Goal: Transaction & Acquisition: Register for event/course

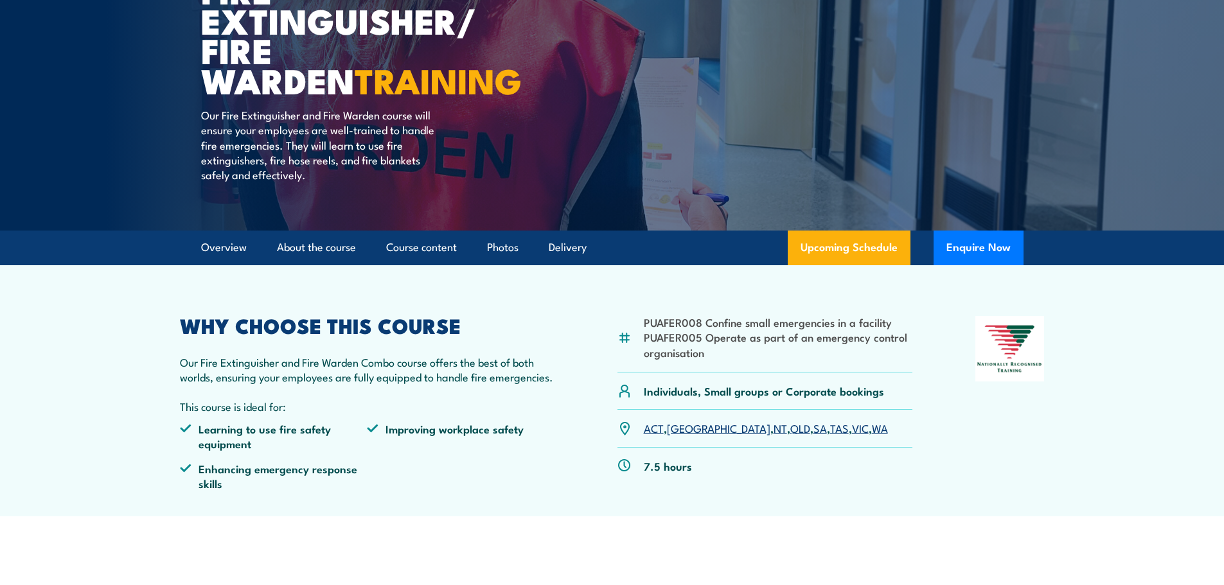
scroll to position [172, 0]
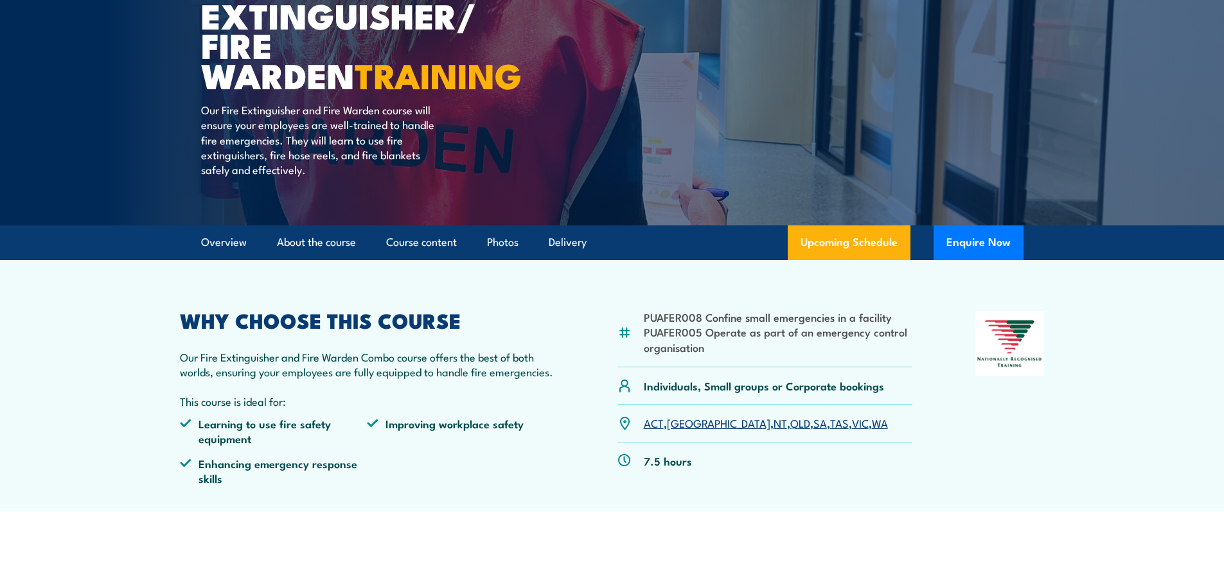
click at [872, 422] on link "WA" at bounding box center [880, 422] width 16 height 15
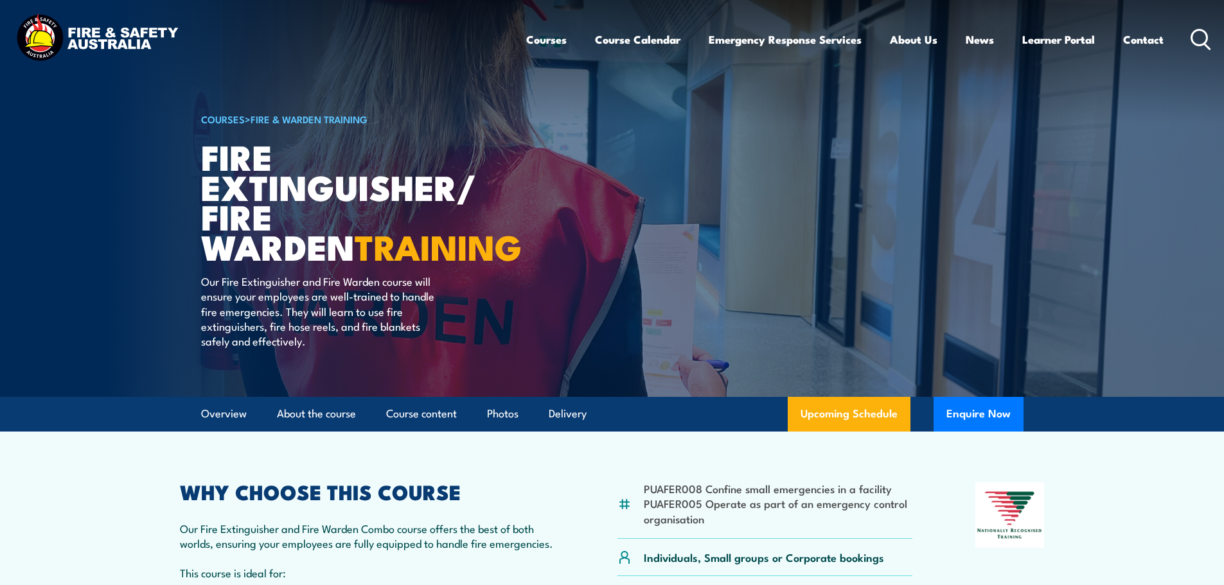
drag, startPoint x: 67, startPoint y: 499, endPoint x: 73, endPoint y: 494, distance: 7.3
click at [67, 499] on section "PUAFER008 Confine small emergencies in a facility PUAFER005 Operate as part of …" at bounding box center [612, 557] width 1224 height 251
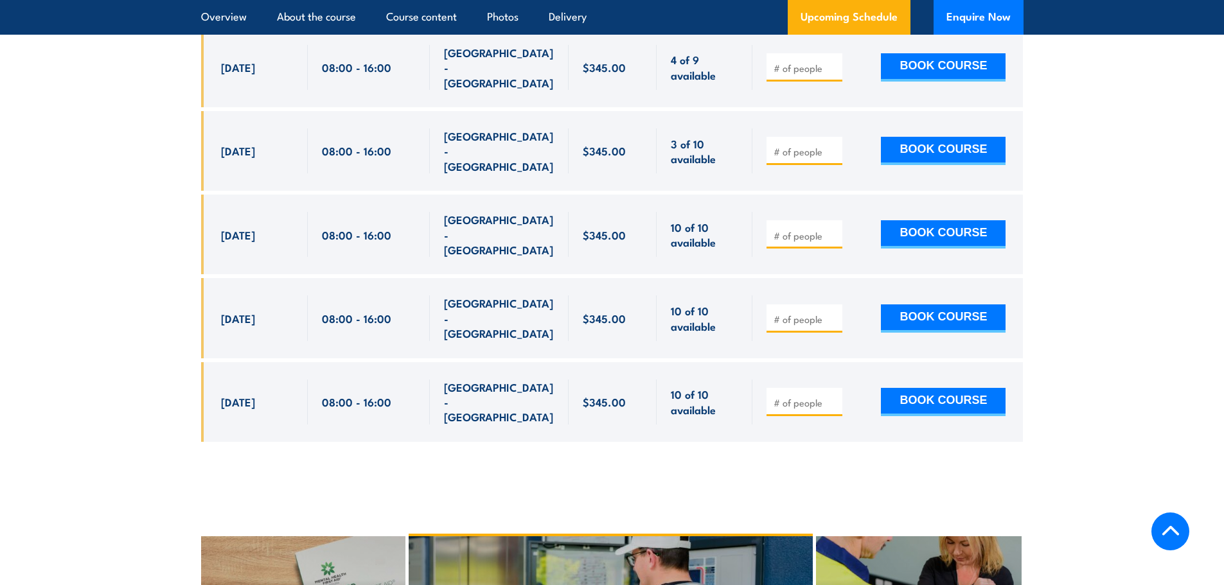
scroll to position [2399, 0]
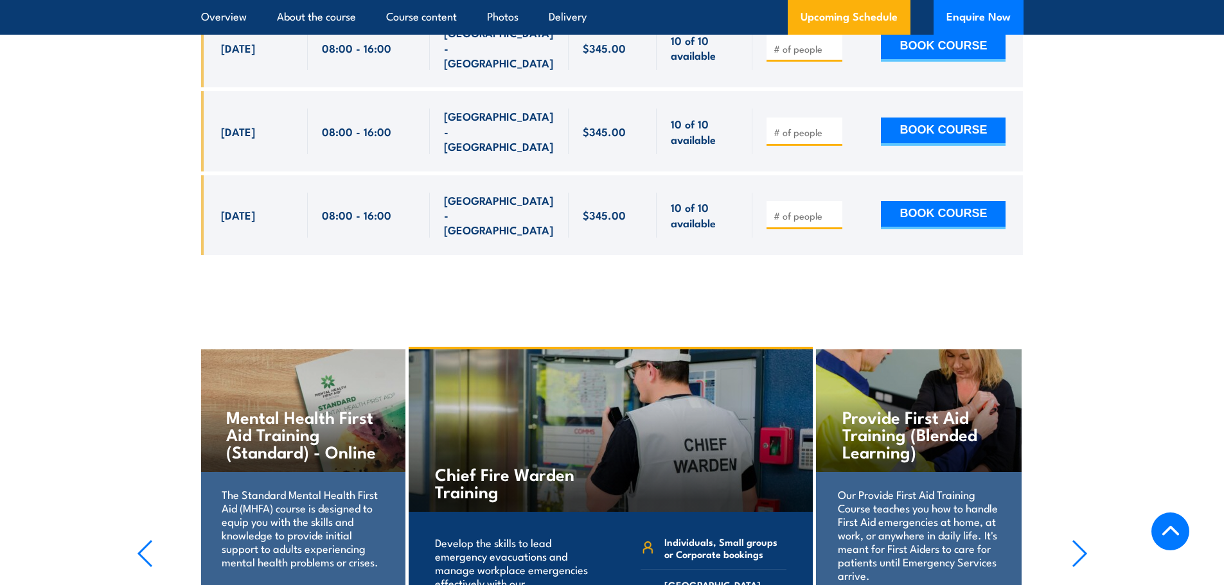
click at [634, 365] on div "Chief Fire Warden Training" at bounding box center [611, 431] width 404 height 163
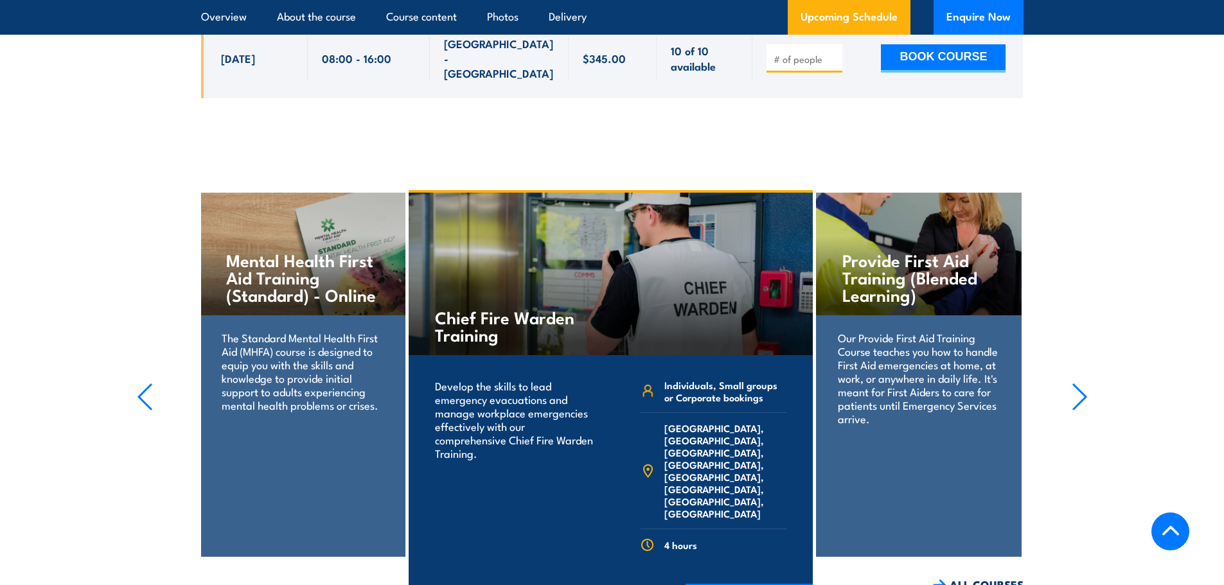
scroll to position [2742, 0]
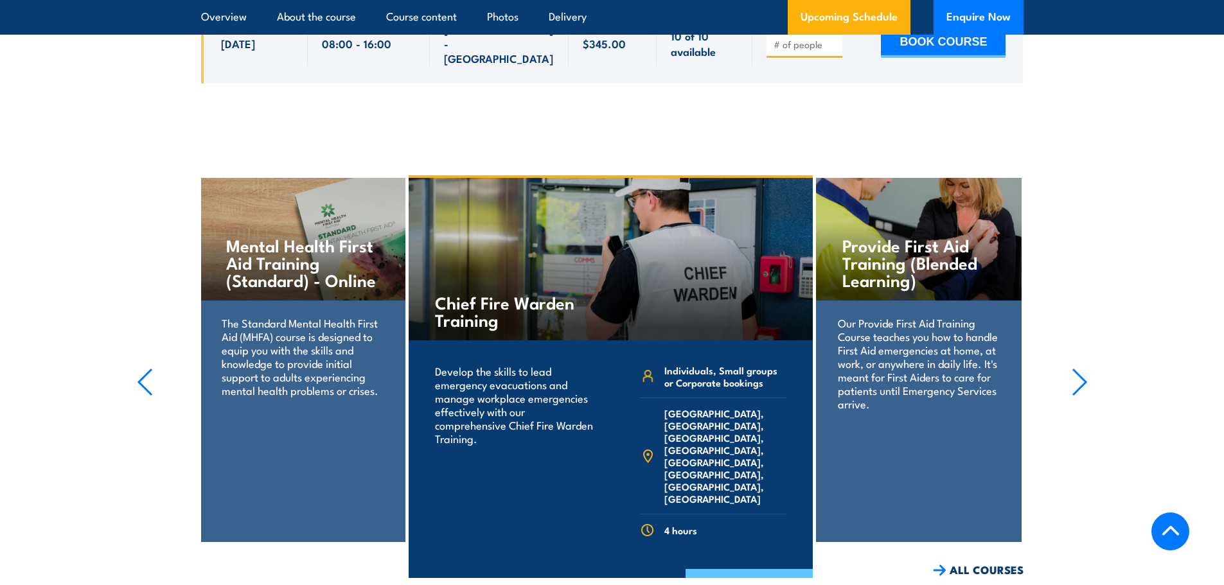
click at [767, 569] on link "COURSE DETAILS" at bounding box center [749, 585] width 127 height 33
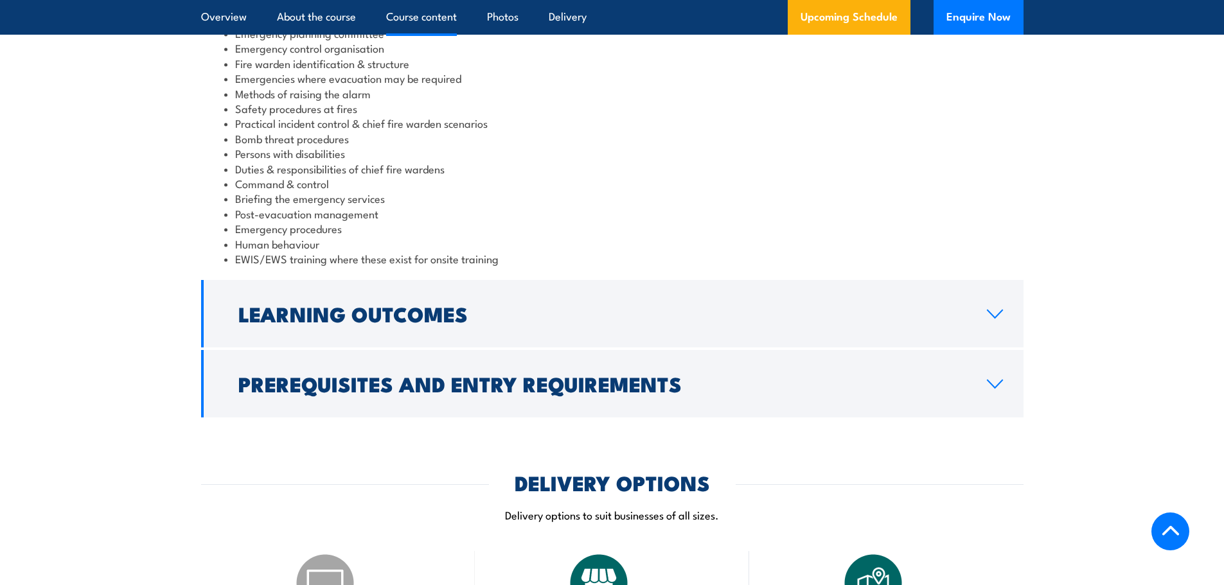
scroll to position [1457, 0]
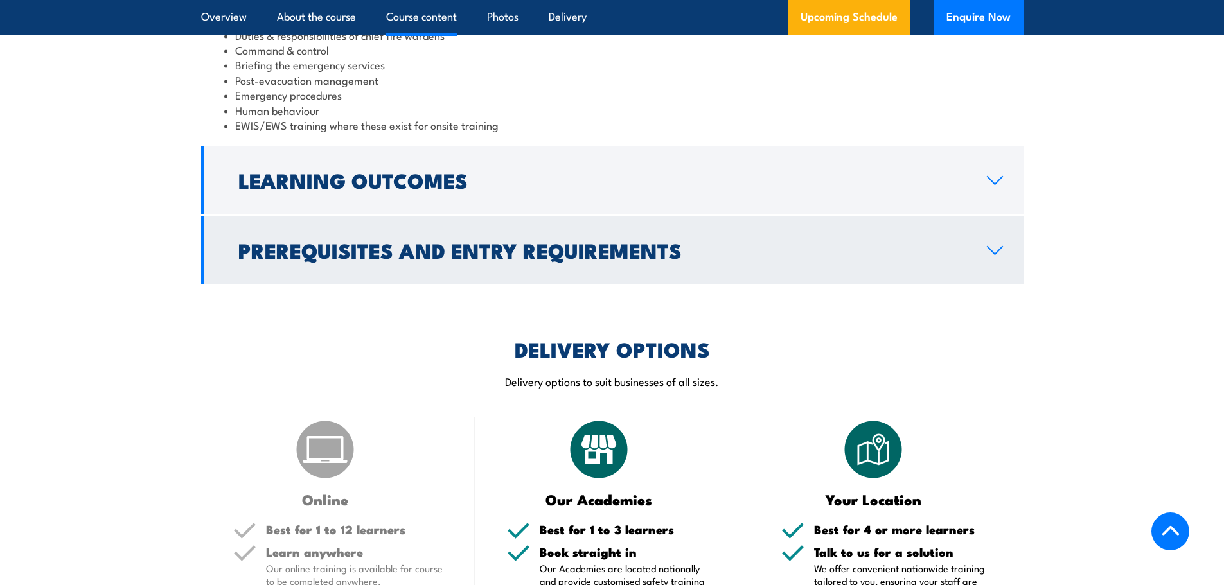
click at [292, 259] on h2 "Prerequisites and Entry Requirements" at bounding box center [602, 250] width 728 height 18
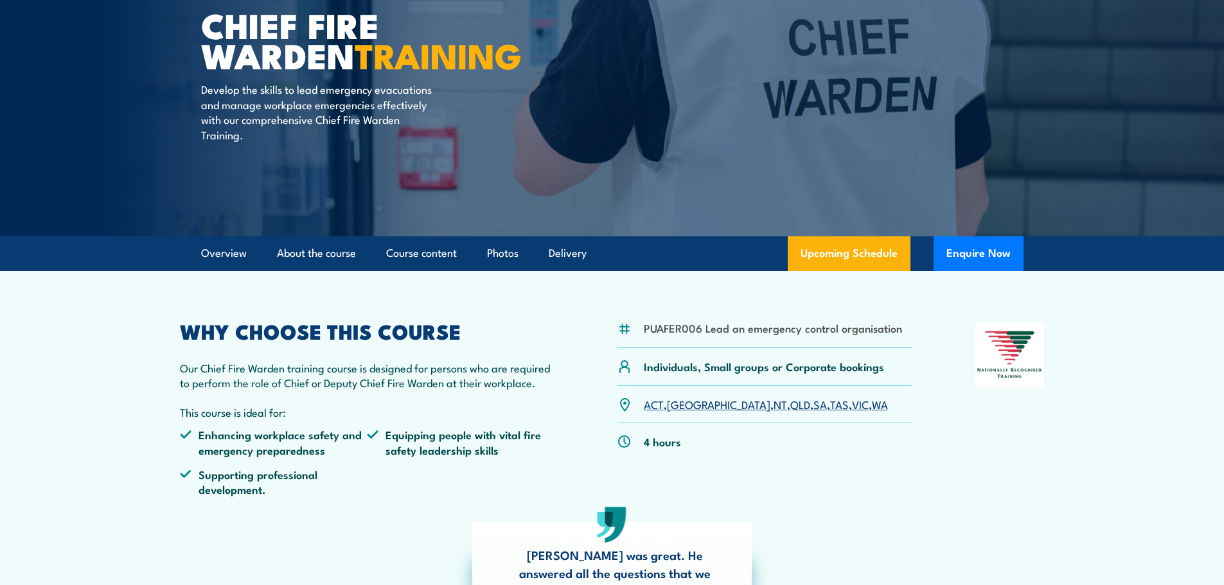
scroll to position [0, 0]
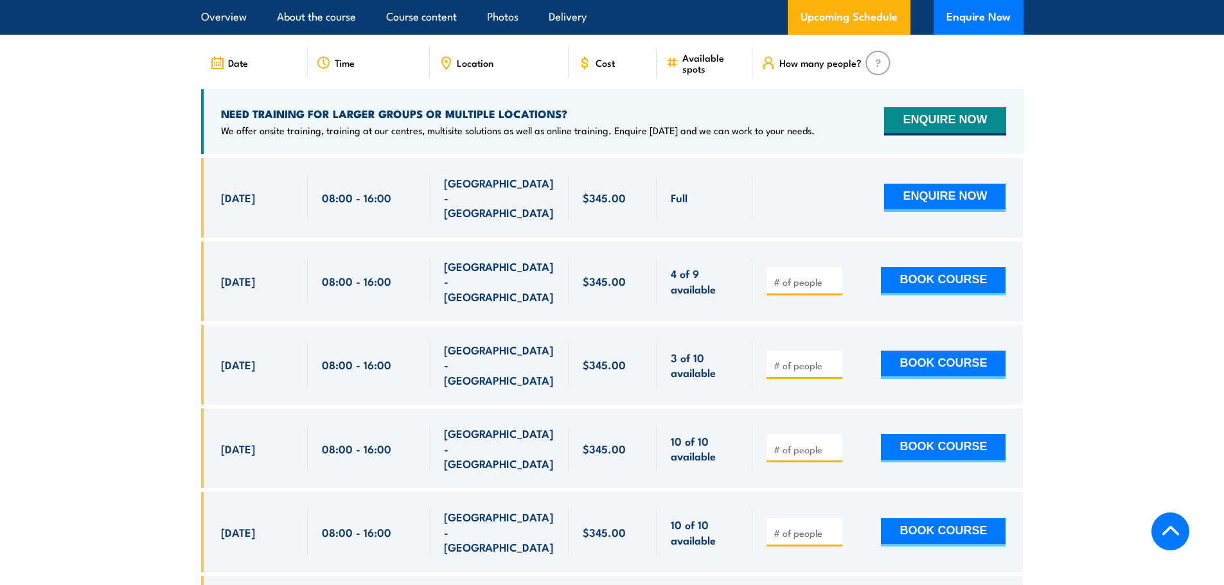
scroll to position [2143, 0]
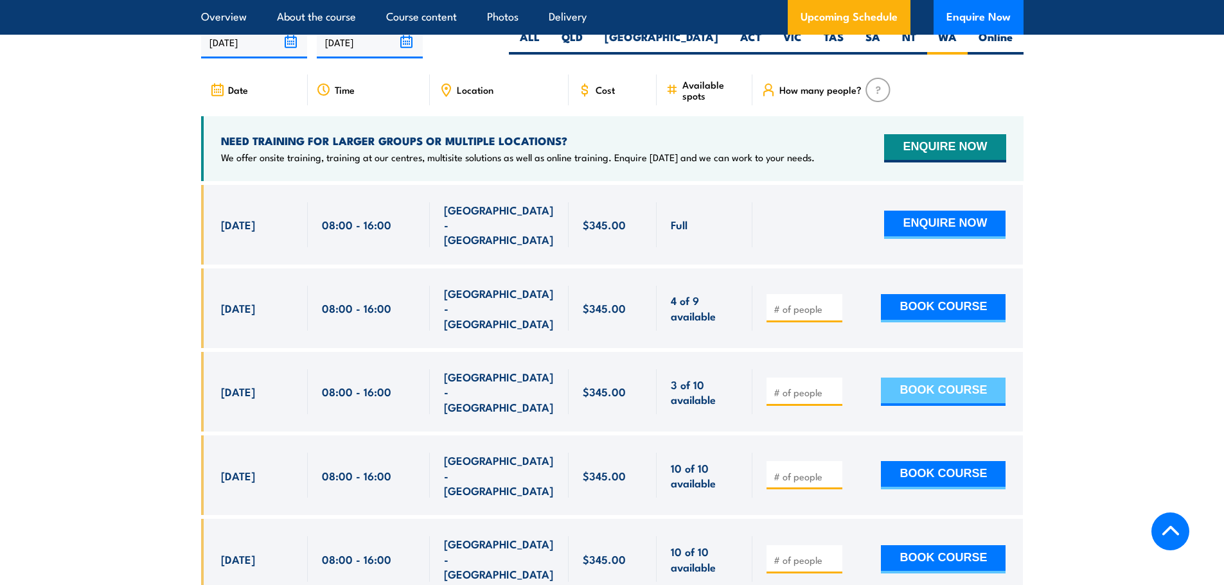
click at [888, 378] on button "BOOK COURSE" at bounding box center [943, 392] width 125 height 28
type input "1"
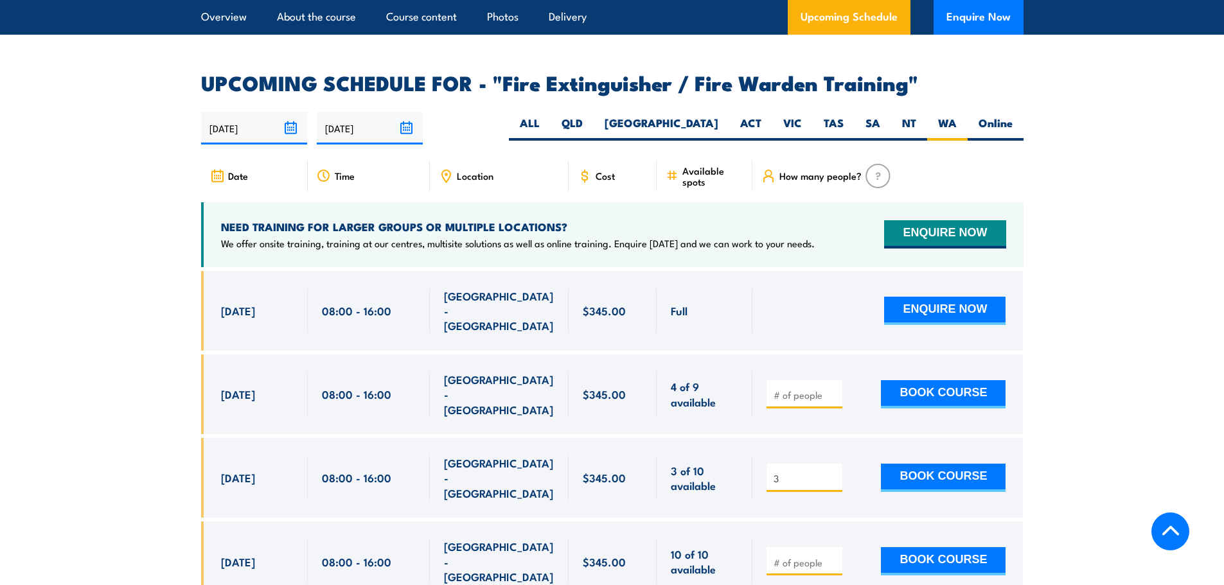
scroll to position [2228, 0]
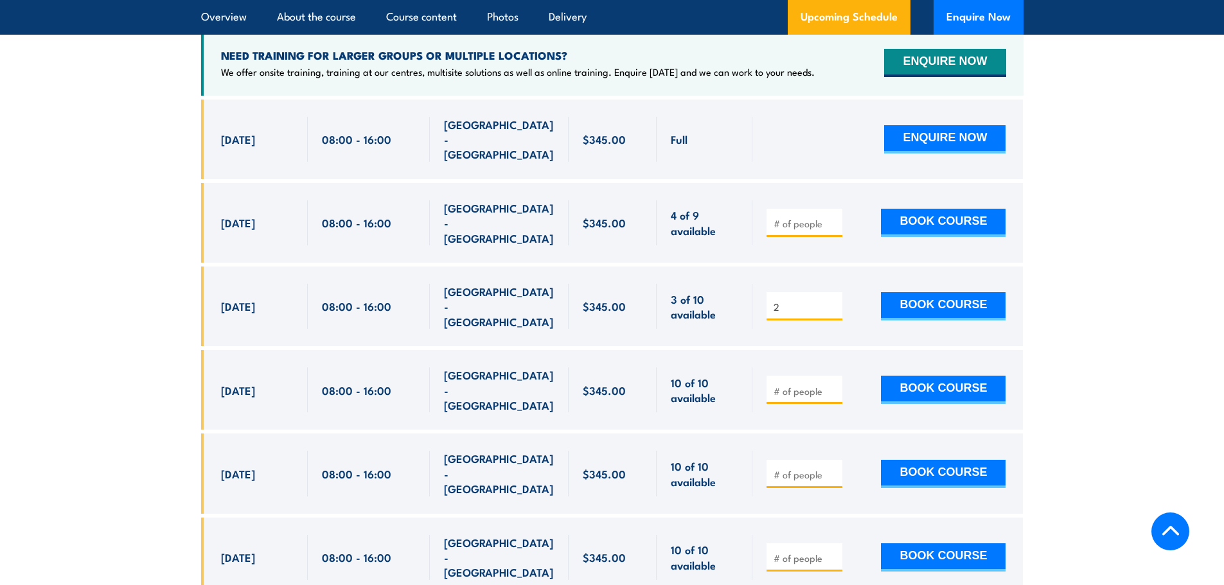
click at [833, 301] on input "2" at bounding box center [806, 307] width 64 height 13
type input "1"
click at [833, 301] on input "1" at bounding box center [806, 307] width 64 height 13
click at [912, 292] on button "BOOK COURSE" at bounding box center [943, 306] width 125 height 28
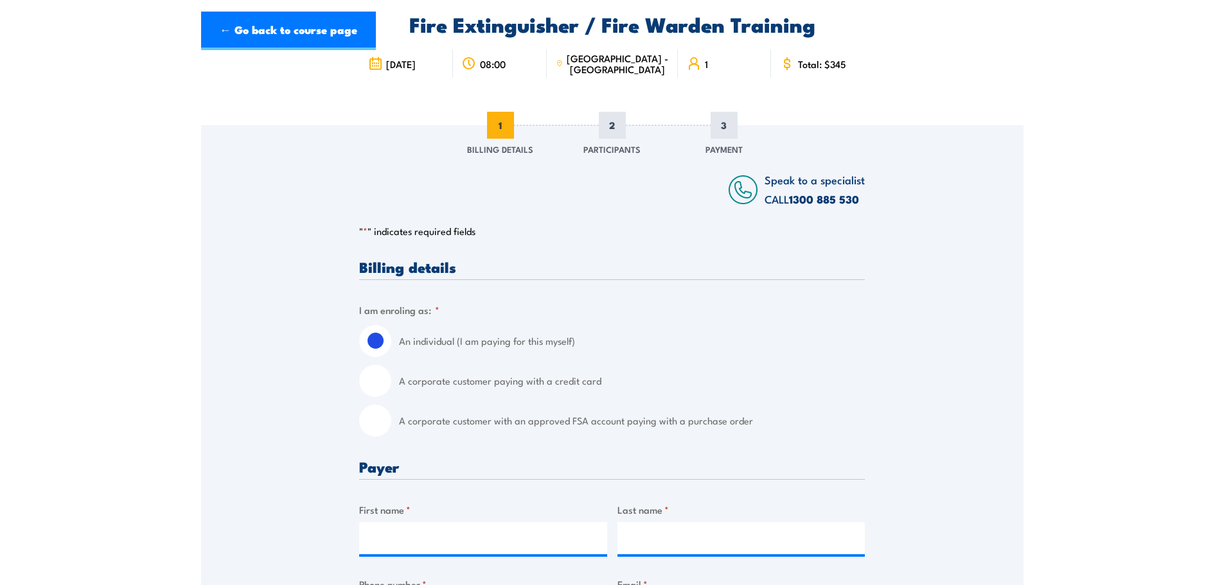
scroll to position [172, 0]
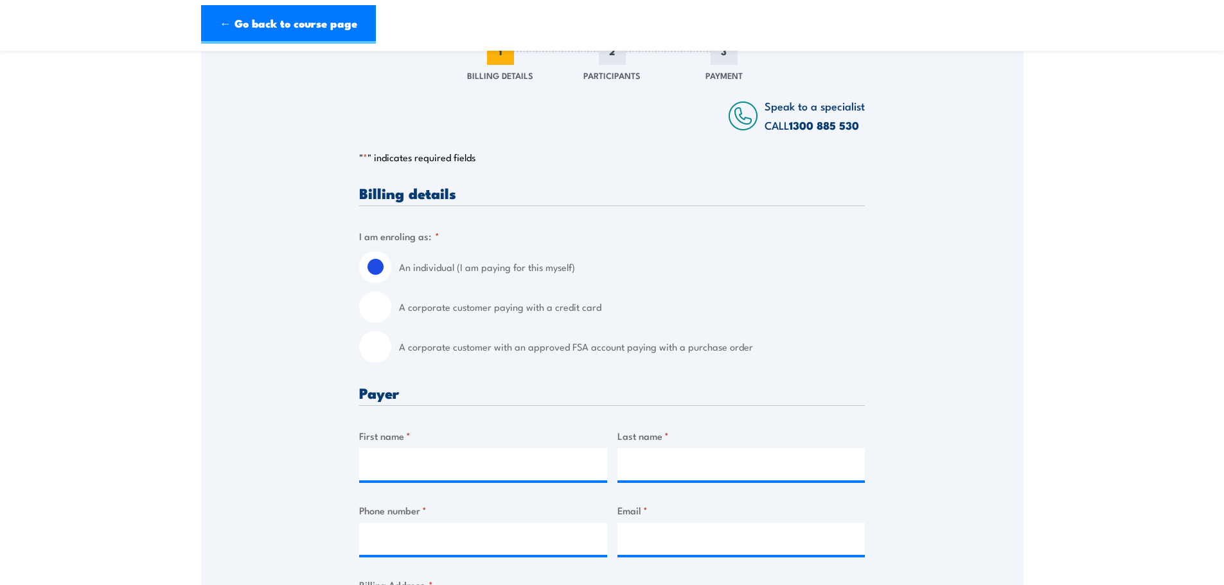
click at [379, 311] on input "A corporate customer paying with a credit card" at bounding box center [375, 307] width 32 height 32
radio input "true"
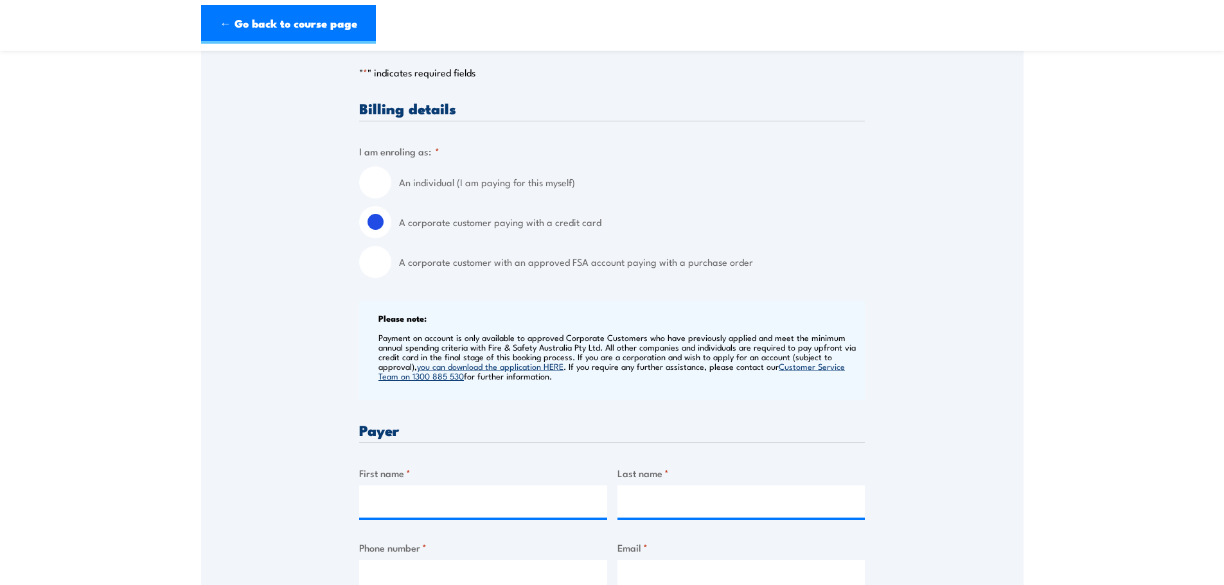
scroll to position [257, 0]
click at [385, 263] on input "A corporate customer with an approved FSA account paying with a purchase order" at bounding box center [375, 261] width 32 height 32
radio input "true"
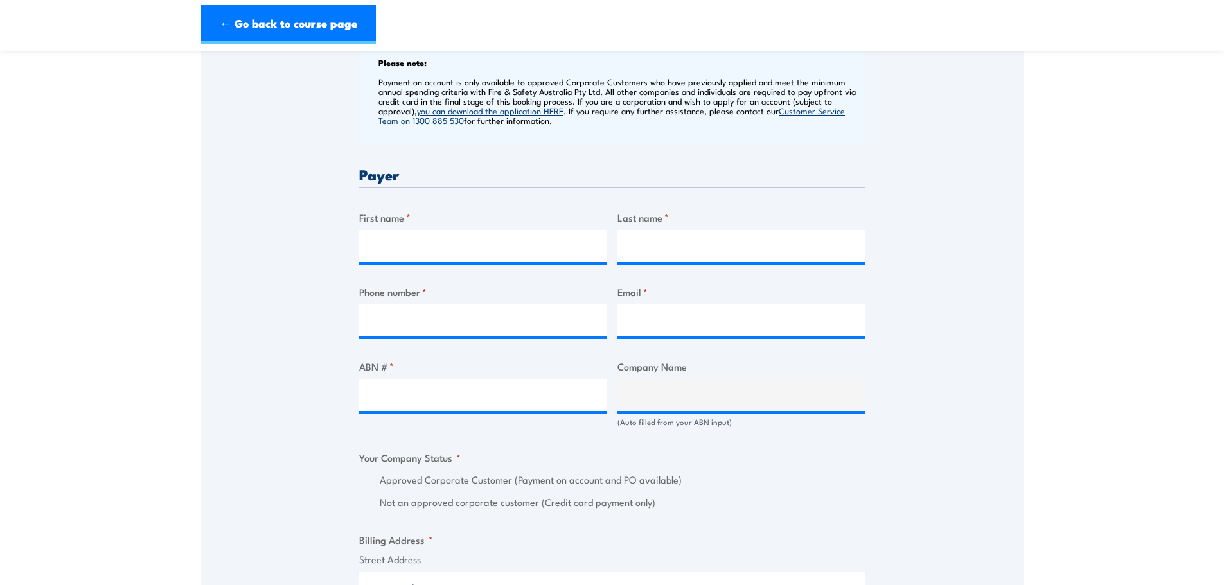
scroll to position [514, 0]
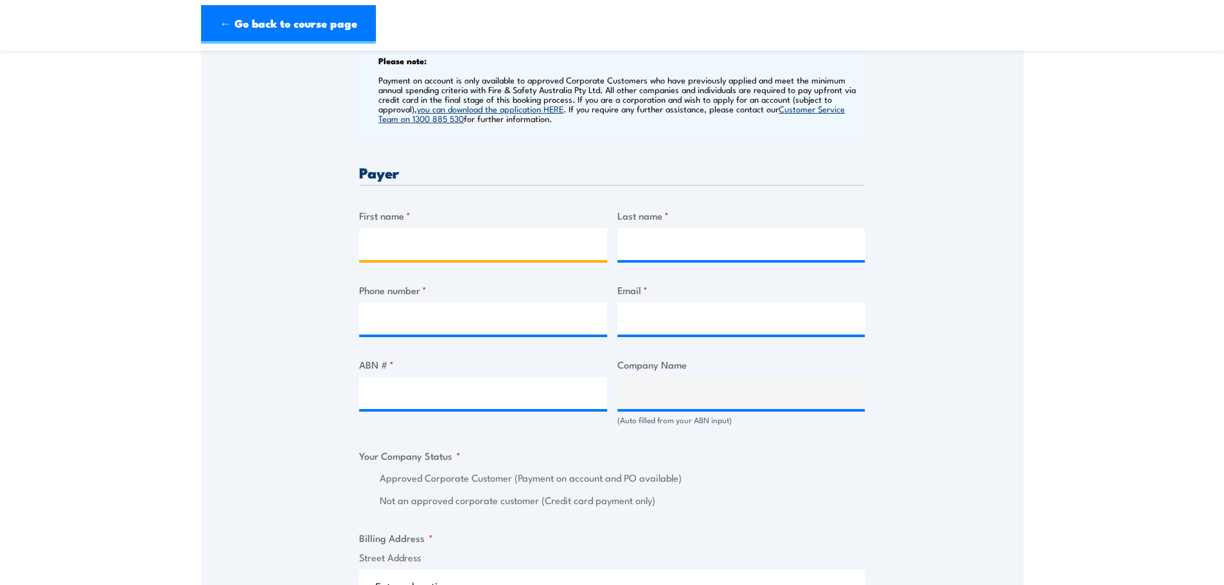
click at [386, 245] on input "First name *" at bounding box center [483, 244] width 248 height 32
type input "Aaron"
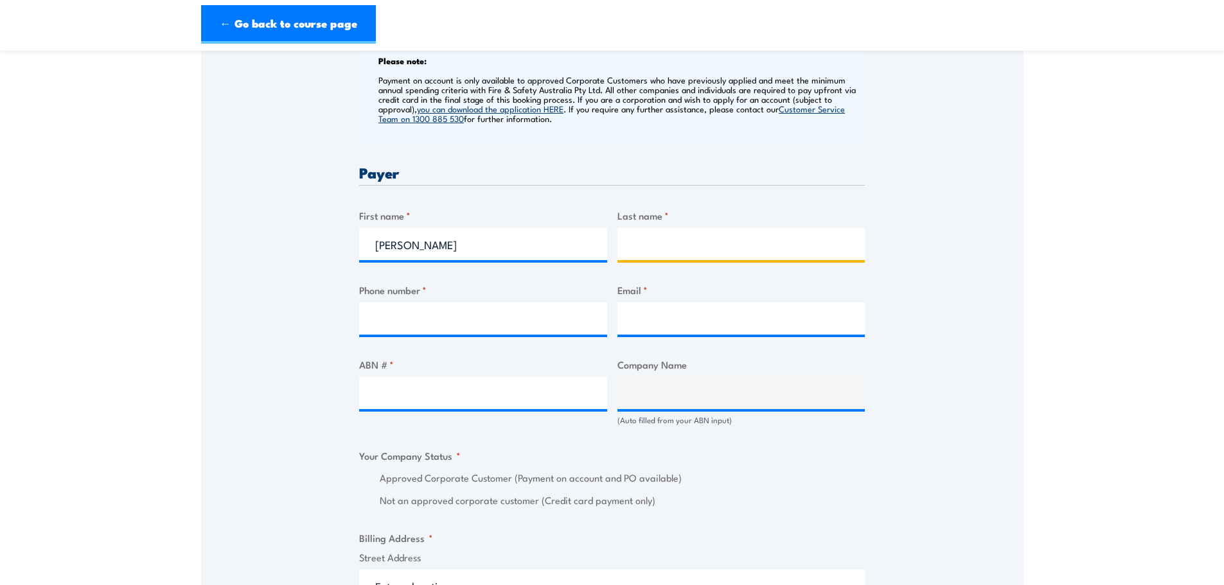
type input "Leavy"
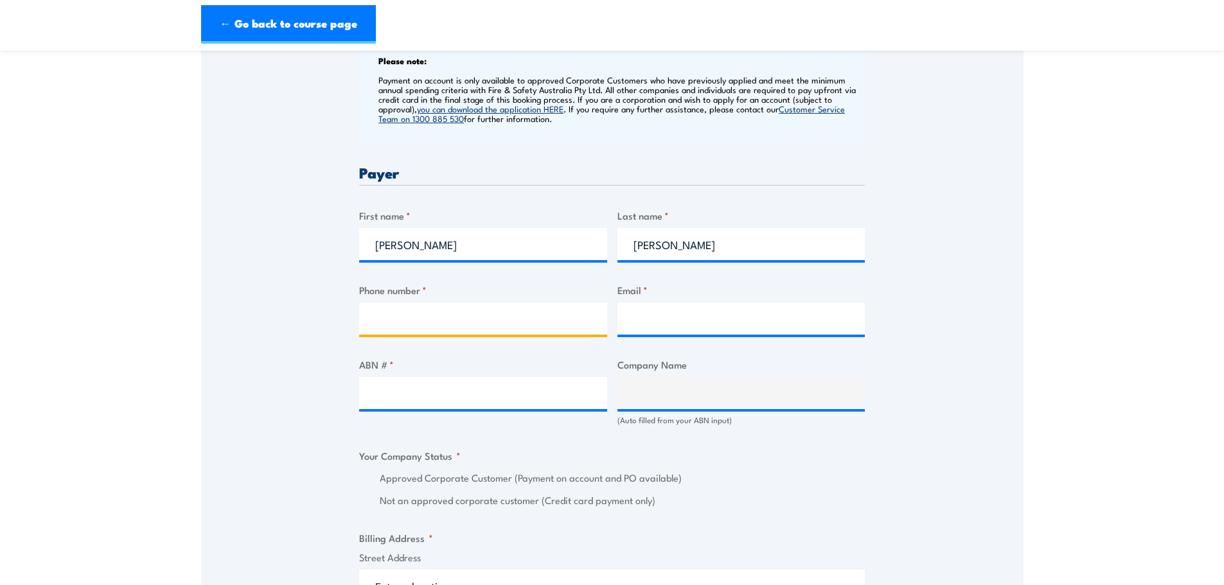
type input "0414900064"
type input "aaron.leavy@bullivants.com"
click at [283, 280] on div "Speak to a specialist CALL 1300 885 530 CALL 1300 885 530 " * " indicates requi…" at bounding box center [612, 418] width 823 height 1418
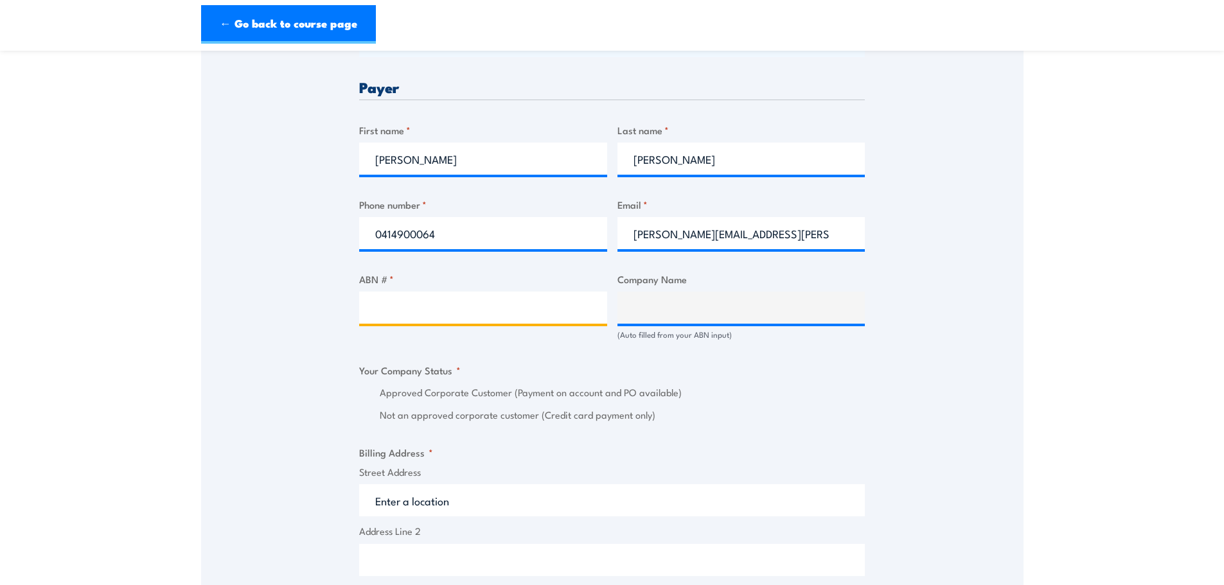
click at [399, 318] on input "ABN # *" at bounding box center [483, 308] width 248 height 32
type input "47087887072"
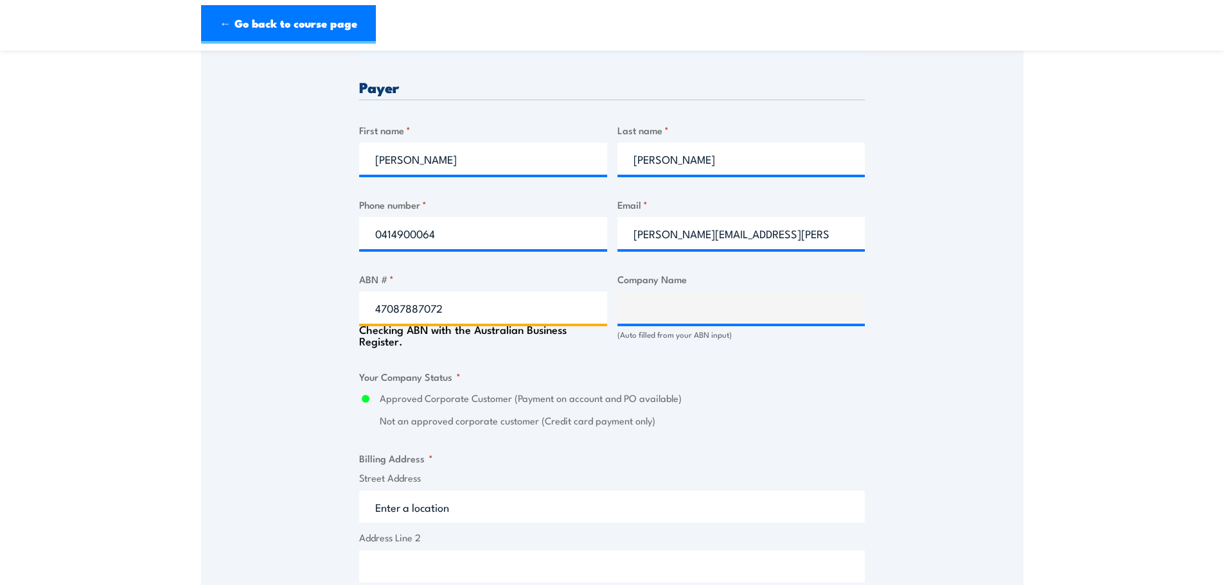
type input "BULLIVANTS PTY LIMITED"
radio input "true"
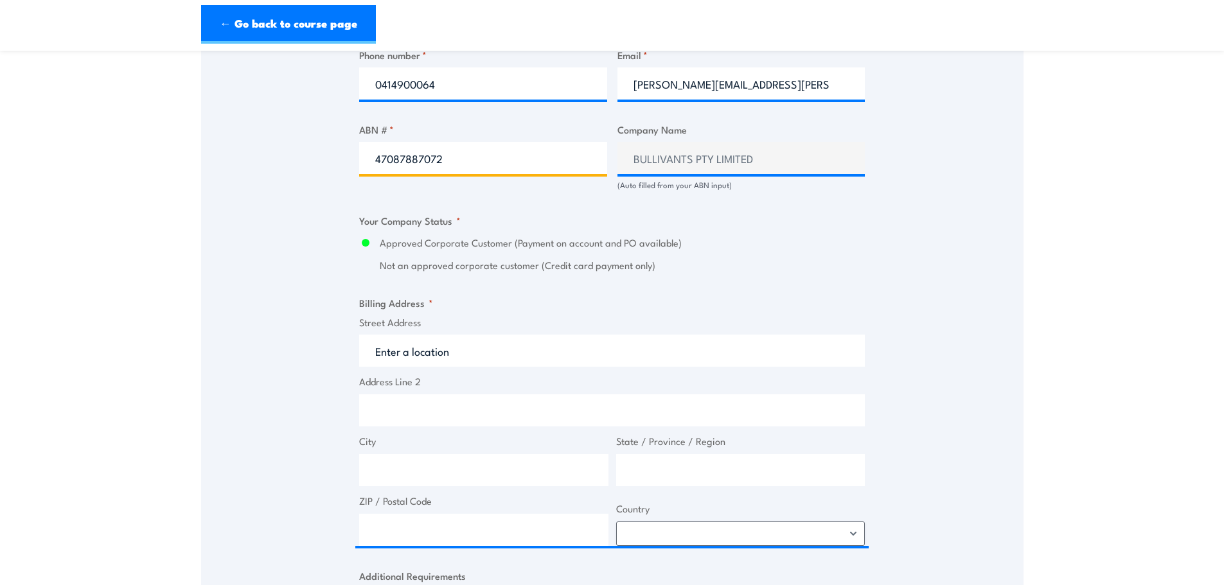
scroll to position [857, 0]
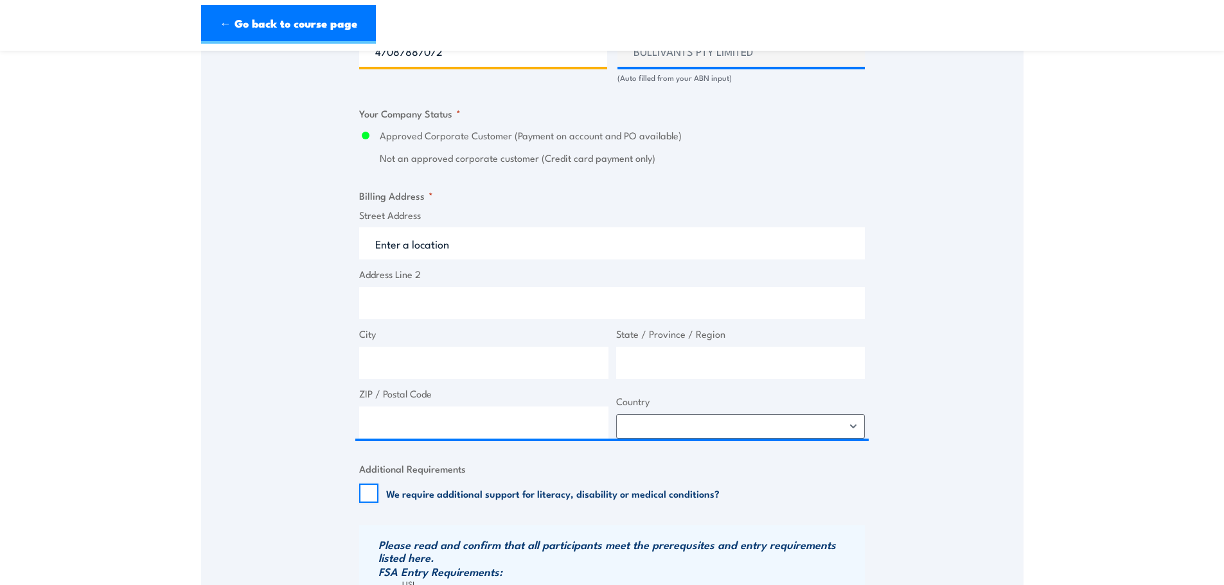
type input "47087887072"
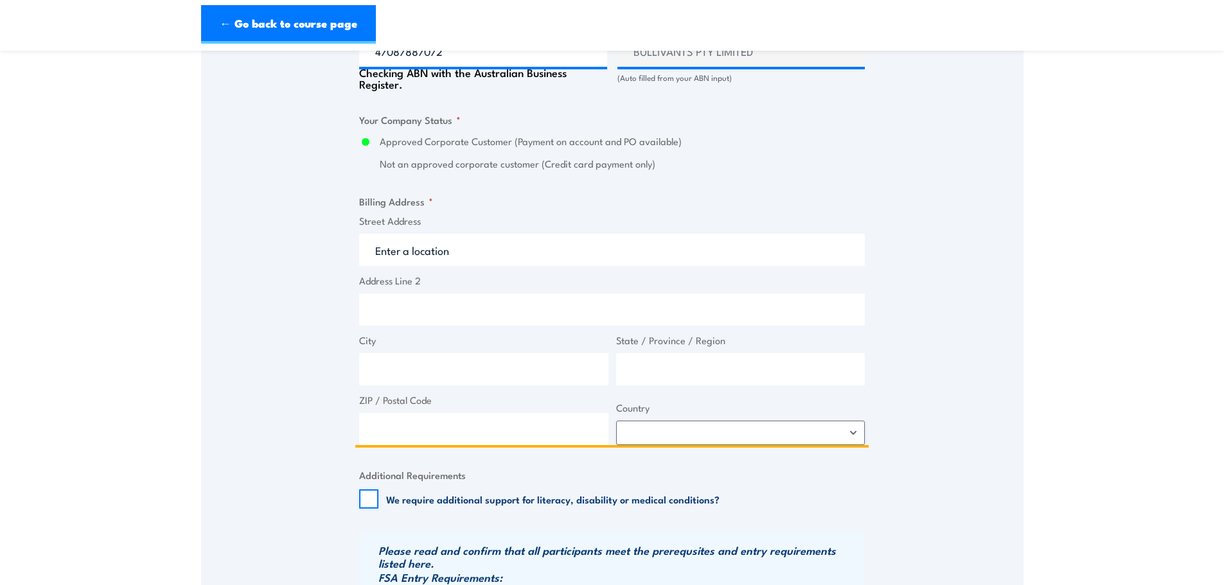
click at [398, 245] on input "Street Address" at bounding box center [612, 250] width 506 height 32
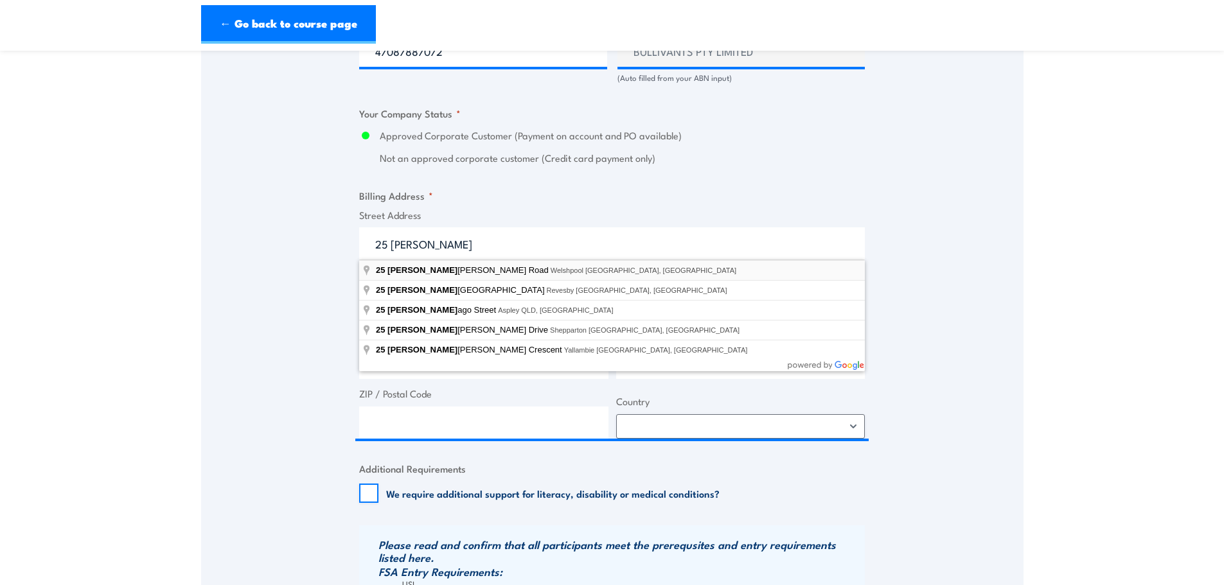
type input "25 Tomlinson Road, Welshpool WA, Australia"
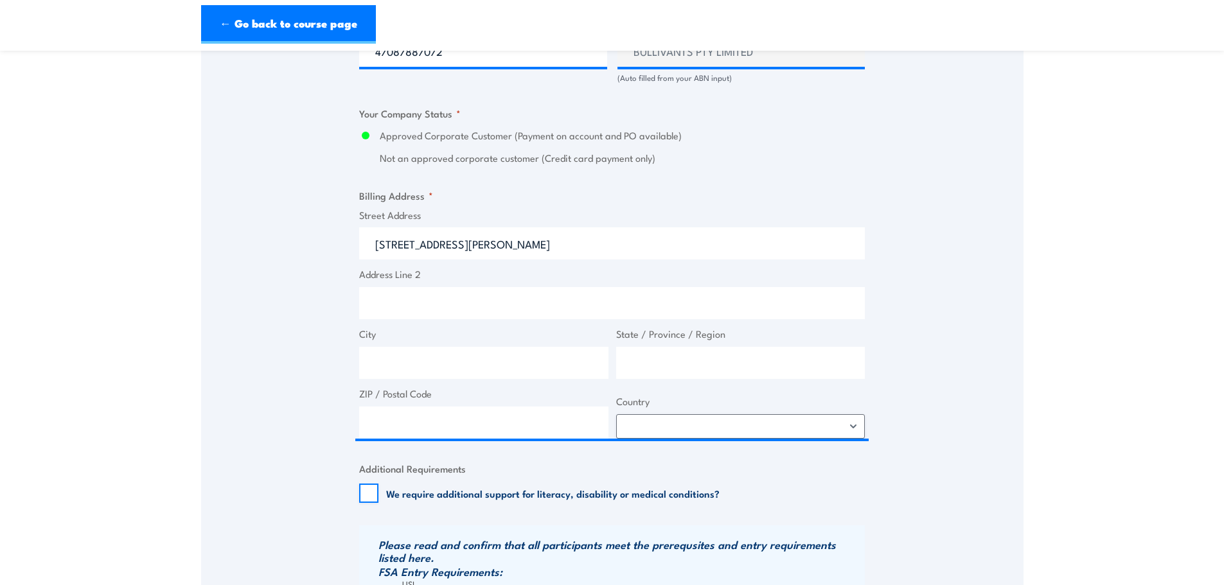
type input "25 Tomlinson Rd"
type input "Welshpool"
type input "Western Australia"
type input "6106"
select select "Australia"
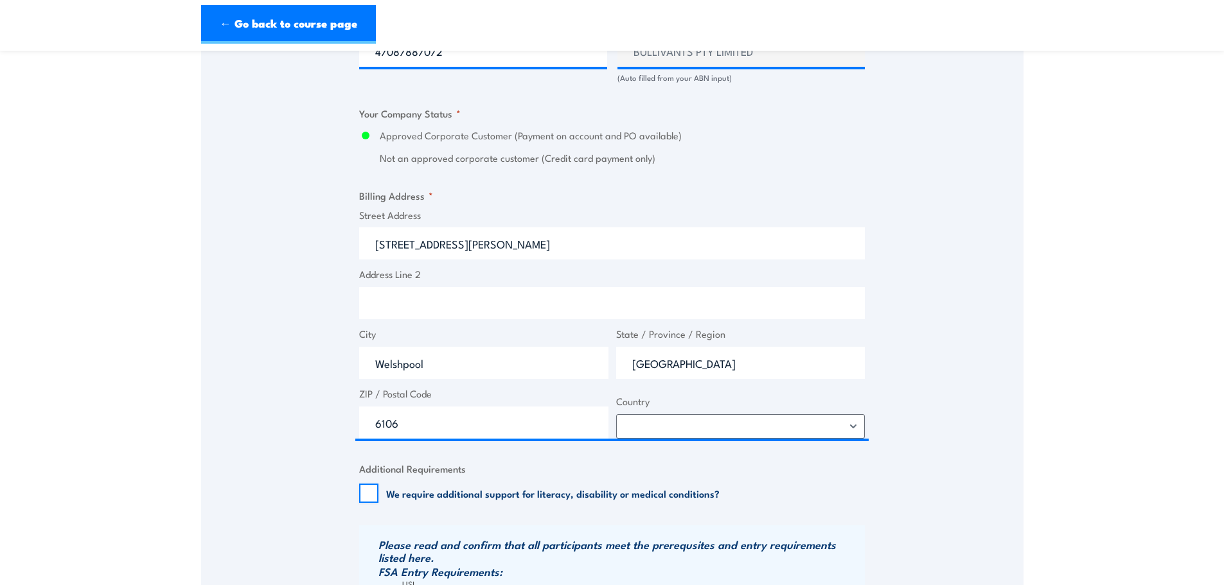
click at [233, 285] on div "Speak to a specialist CALL 1300 885 530 CALL 1300 885 530 " * " indicates requi…" at bounding box center [612, 75] width 823 height 1418
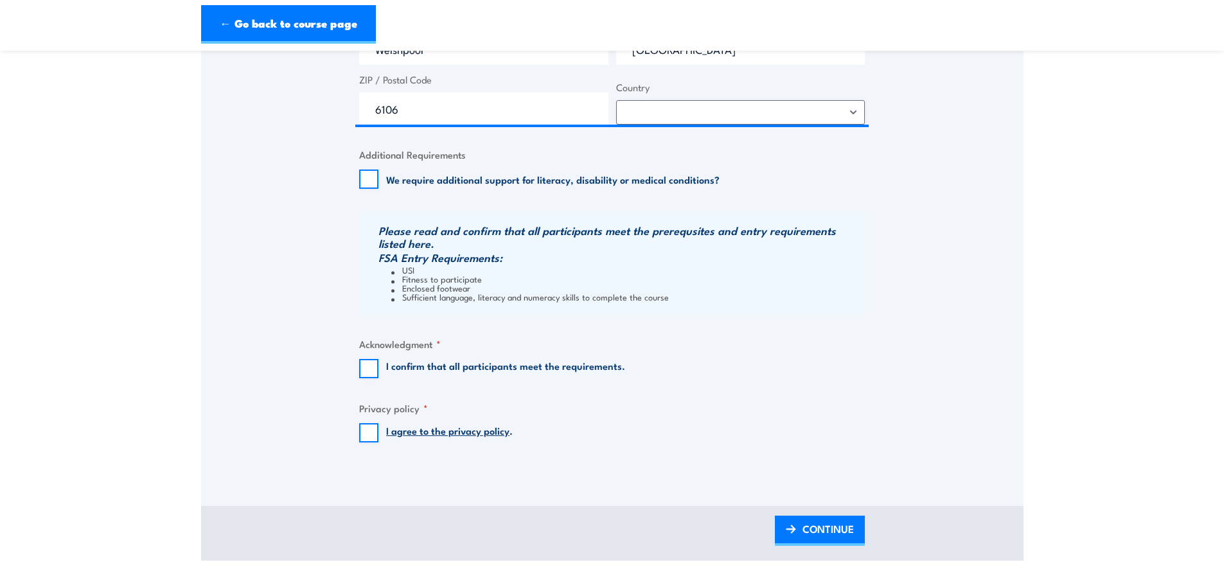
scroll to position [1200, 0]
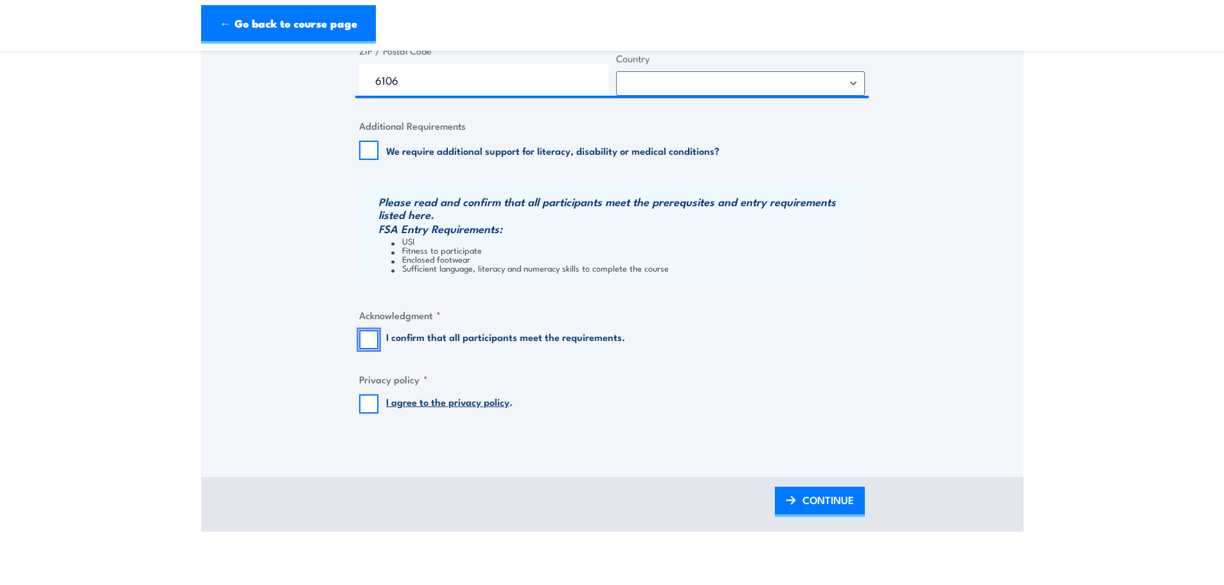
click at [371, 339] on input "I confirm that all participants meet the requirements." at bounding box center [368, 339] width 19 height 19
checkbox input "true"
click at [368, 406] on input "I agree to the privacy policy ." at bounding box center [368, 404] width 19 height 19
checkbox input "true"
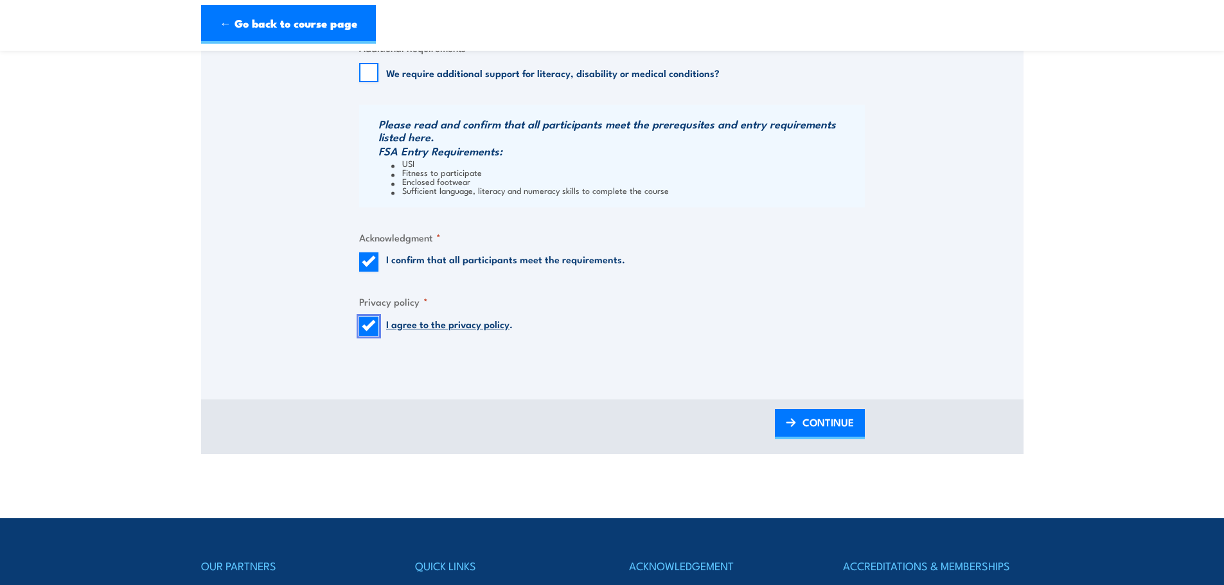
scroll to position [1285, 0]
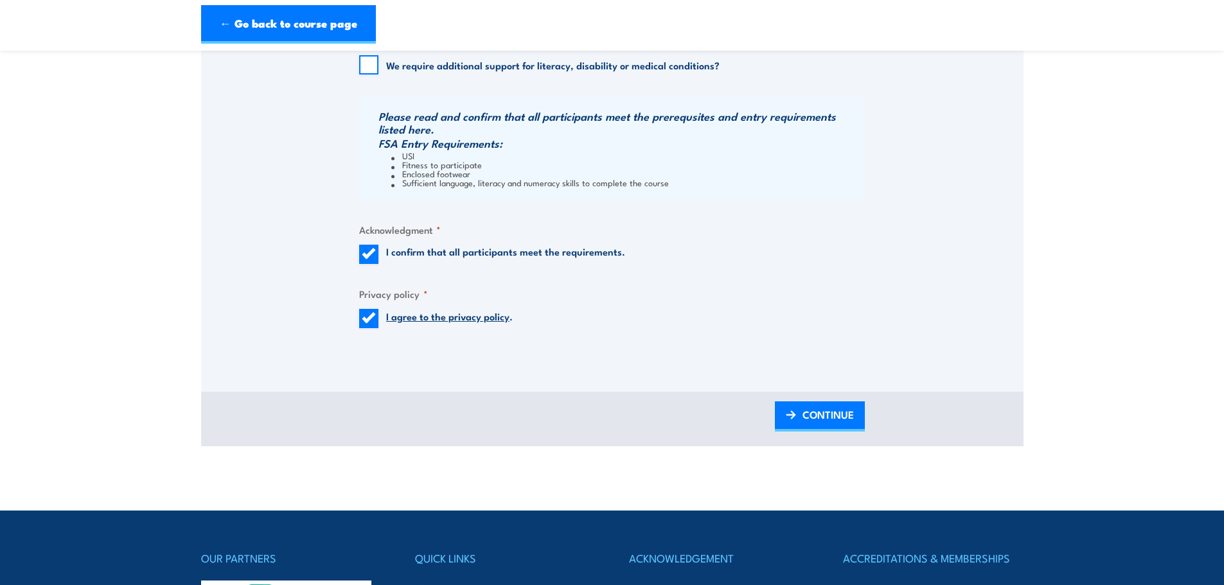
drag, startPoint x: 815, startPoint y: 415, endPoint x: 750, endPoint y: 424, distance: 65.5
click at [815, 415] on span "CONTINUE" at bounding box center [828, 415] width 51 height 34
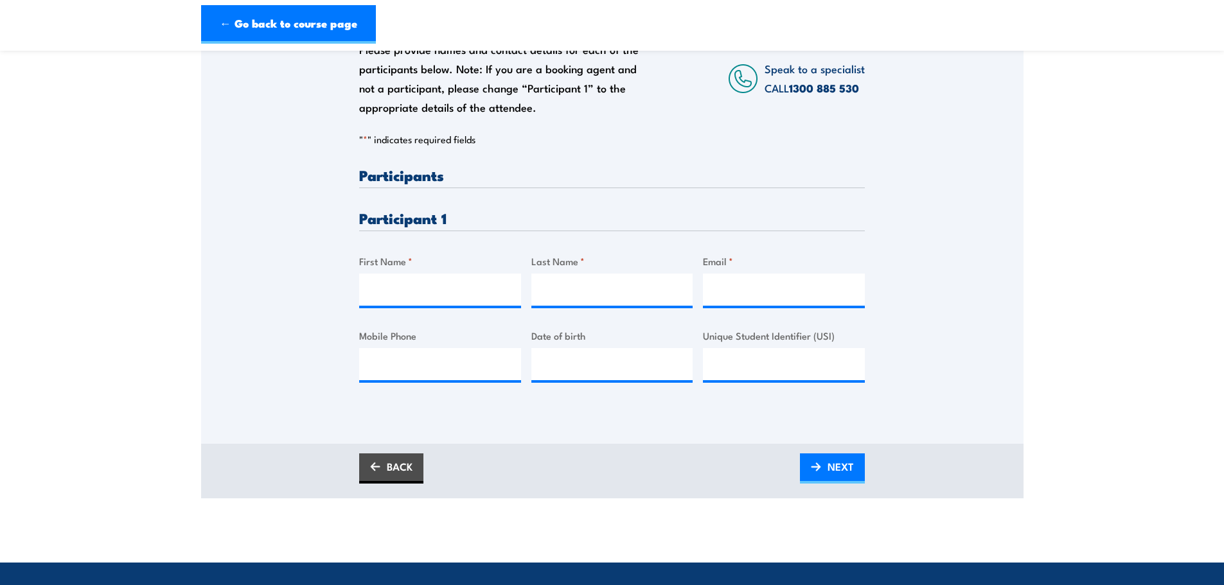
scroll to position [257, 0]
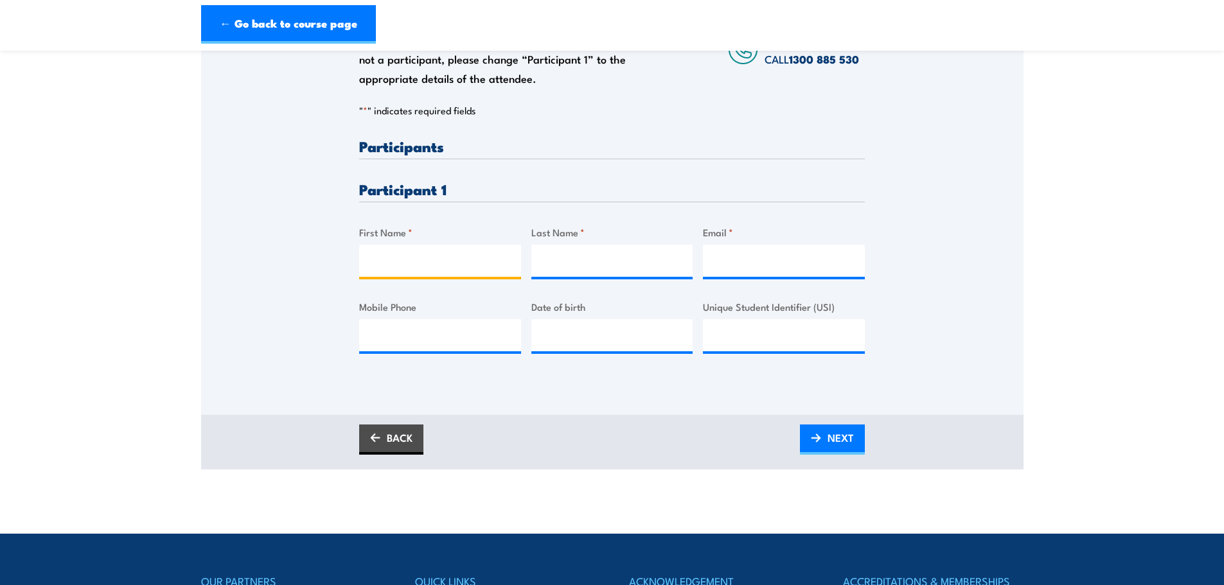
click at [382, 267] on input "First Name *" at bounding box center [440, 261] width 162 height 32
type input "Hamish"
click at [565, 260] on input "Last Name *" at bounding box center [612, 261] width 162 height 32
click at [557, 261] on input "JOhnson" at bounding box center [612, 261] width 162 height 32
type input "Johnson"
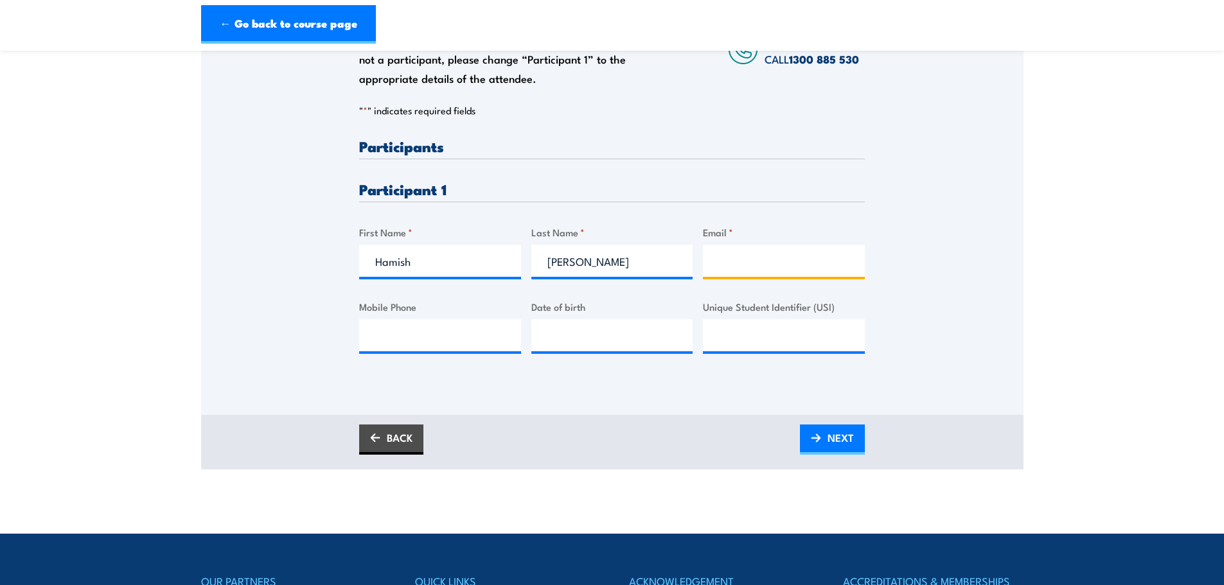
click at [764, 267] on input "Email *" at bounding box center [784, 261] width 162 height 32
paste input "hamish.johnson@bullivants.com"
type input "hamish.johnson@bullivants.com"
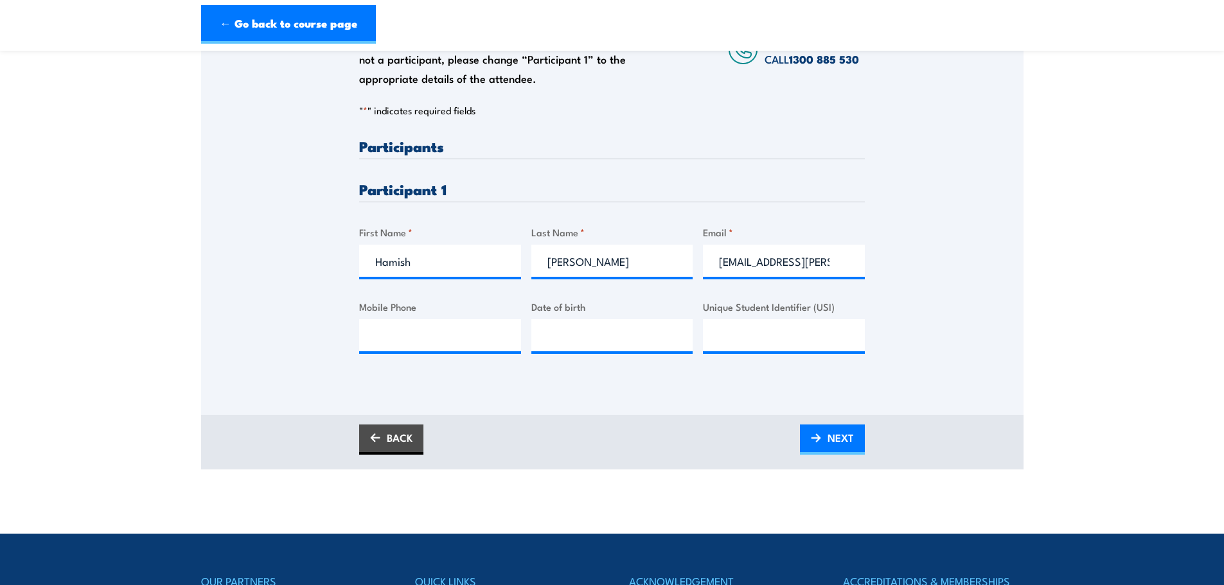
click at [675, 387] on div "Please provide names and contact details for each of the participants below. No…" at bounding box center [612, 190] width 823 height 449
click at [780, 344] on input "Unique Student Identifier (USI)" at bounding box center [784, 335] width 162 height 32
paste input "RYC8JNTXKK"
type input "RYC8JNTXKK"
click at [397, 344] on input "Mobile Phone" at bounding box center [440, 335] width 162 height 32
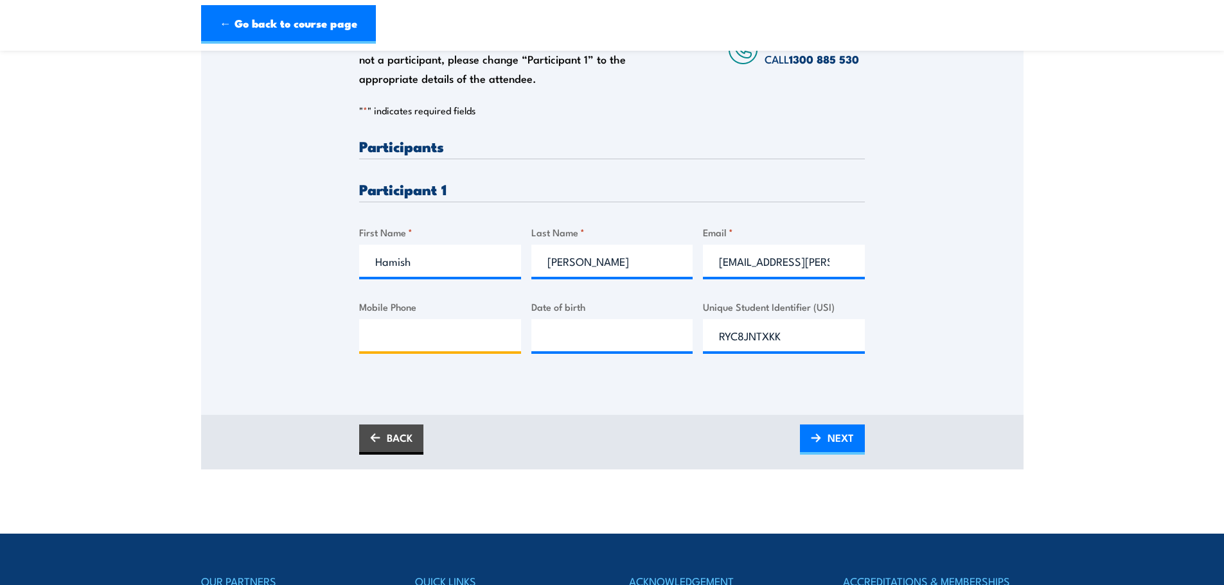
paste input "0408 697 338"
type input "0408 697 338"
click at [595, 338] on input "__/__/____" at bounding box center [612, 335] width 162 height 32
paste input "13/01/2004"
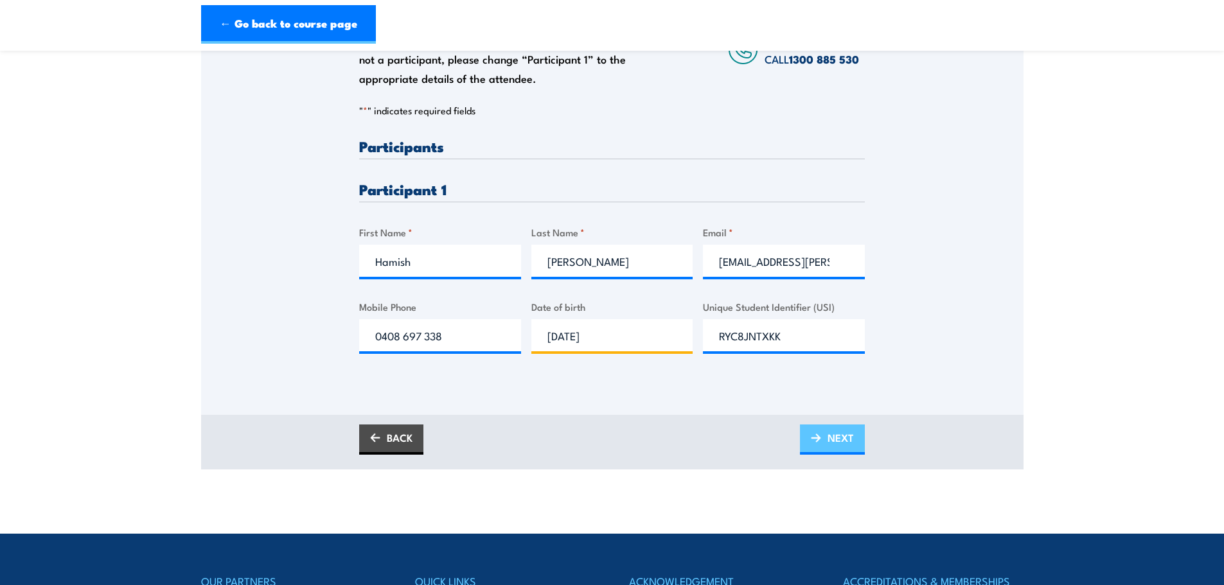
type input "13/01/2004"
click at [839, 440] on span "NEXT" at bounding box center [841, 438] width 26 height 34
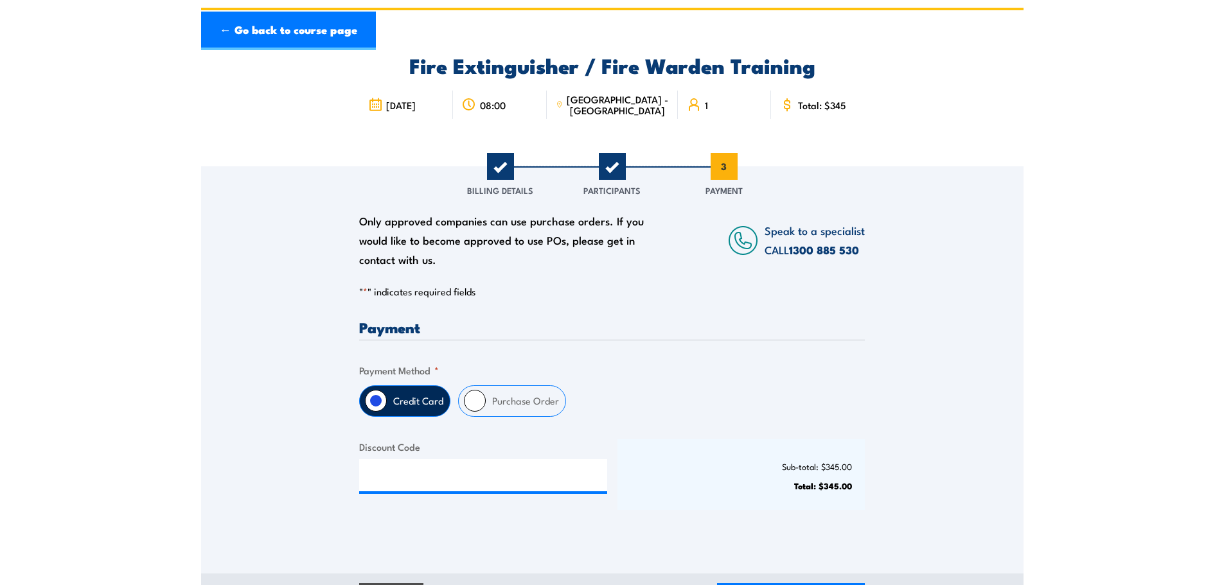
scroll to position [85, 0]
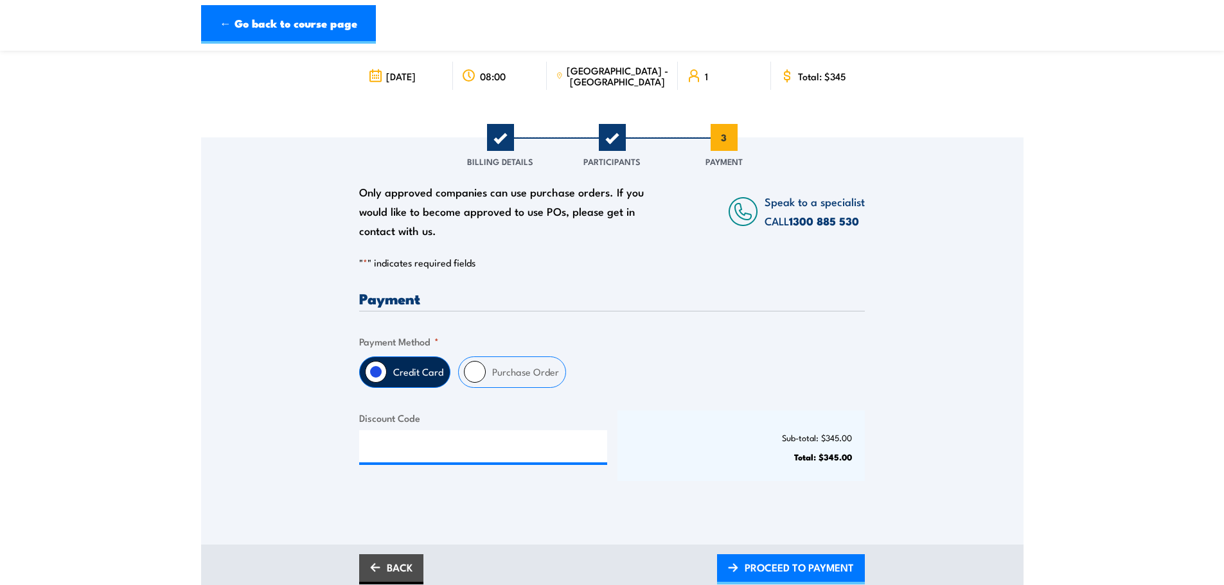
click at [545, 378] on label "Purchase Order" at bounding box center [526, 372] width 80 height 30
click at [486, 378] on input "Purchase Order" at bounding box center [475, 372] width 22 height 22
radio input "true"
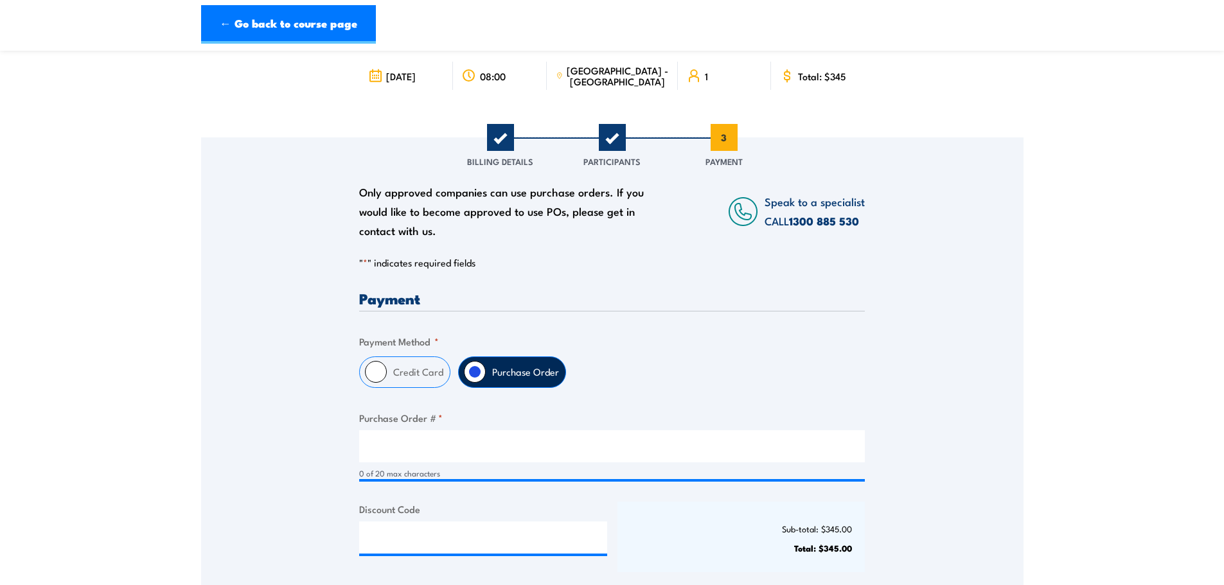
scroll to position [172, 0]
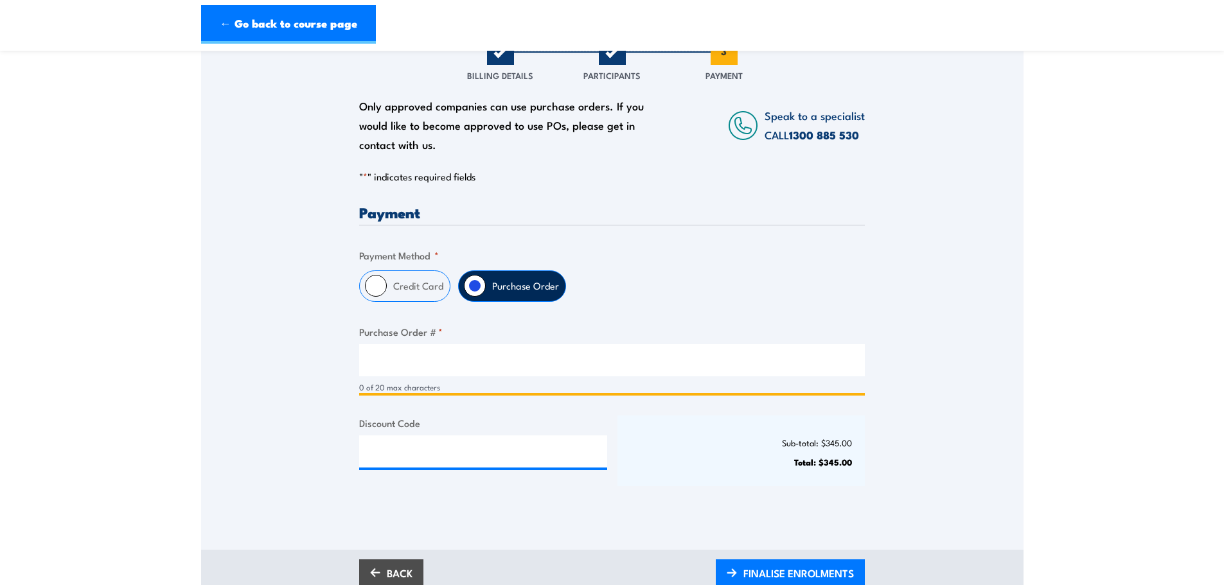
click at [481, 374] on input "Purchase Order # *" at bounding box center [612, 360] width 506 height 32
type input "57877"
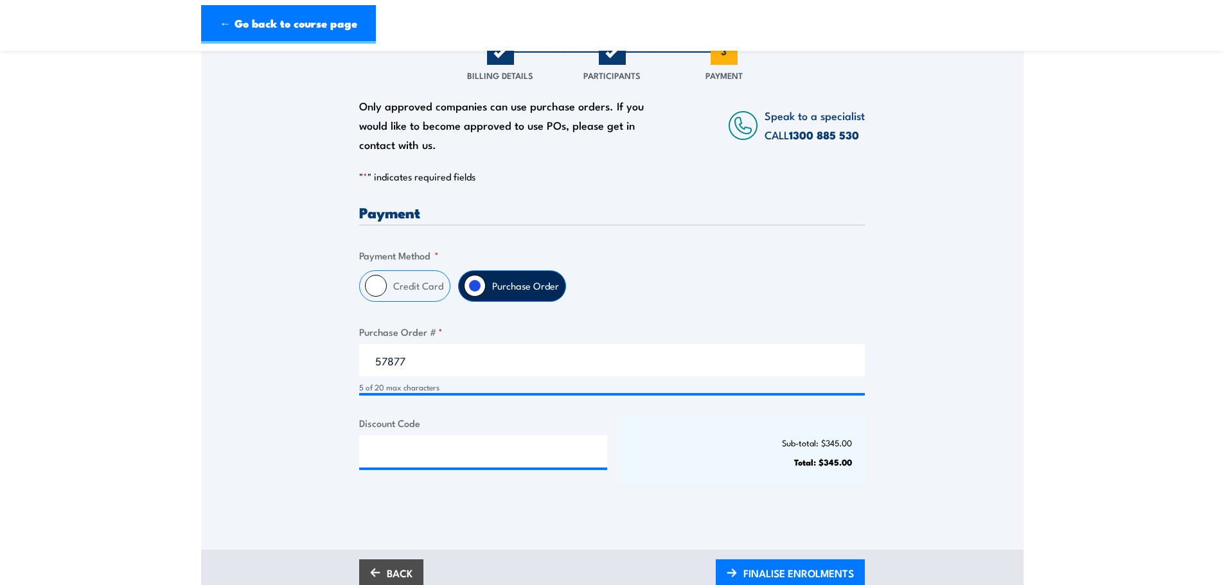
click at [248, 346] on div "Only approved companies can use purchase orders. If you would like to become ap…" at bounding box center [612, 282] width 823 height 463
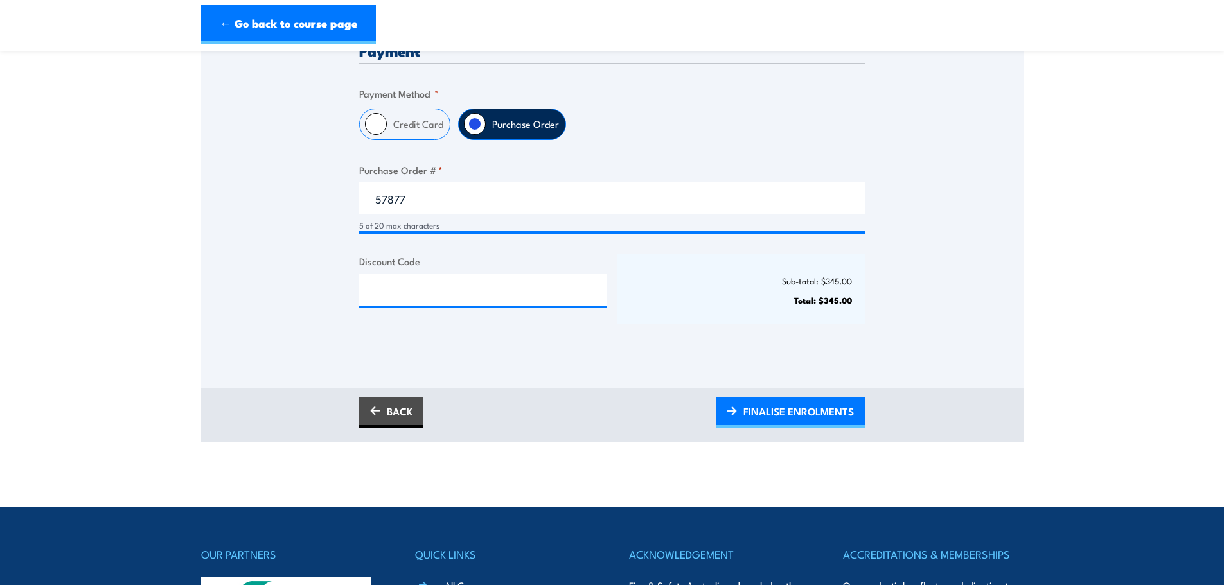
scroll to position [343, 0]
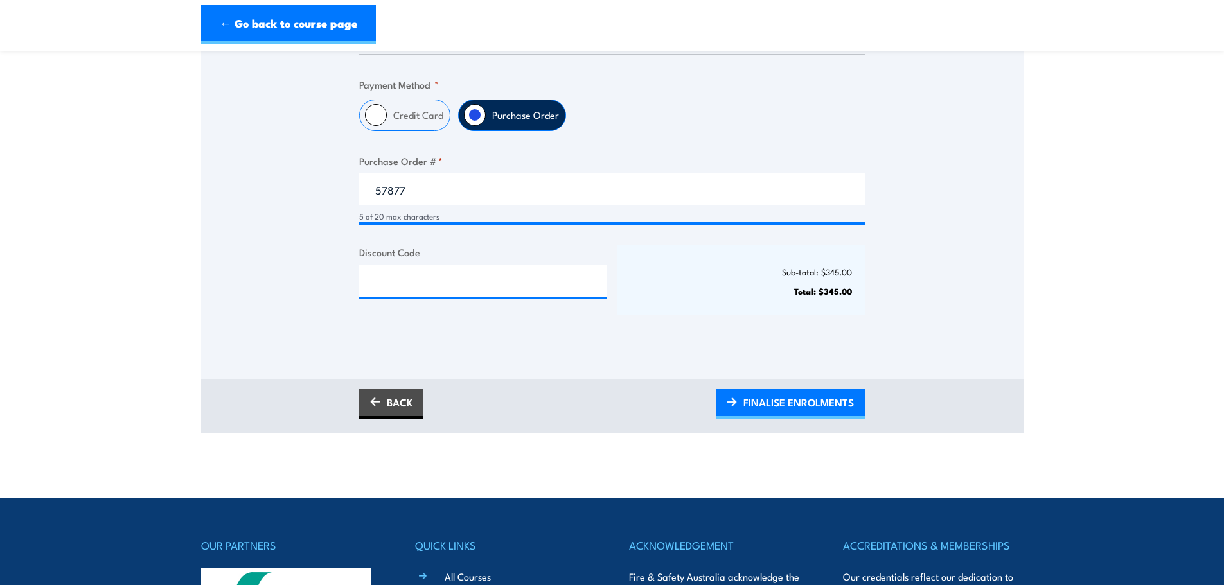
drag, startPoint x: 738, startPoint y: 406, endPoint x: 731, endPoint y: 410, distance: 8.1
click at [738, 406] on link "FINALISE ENROLMENTS" at bounding box center [790, 404] width 149 height 30
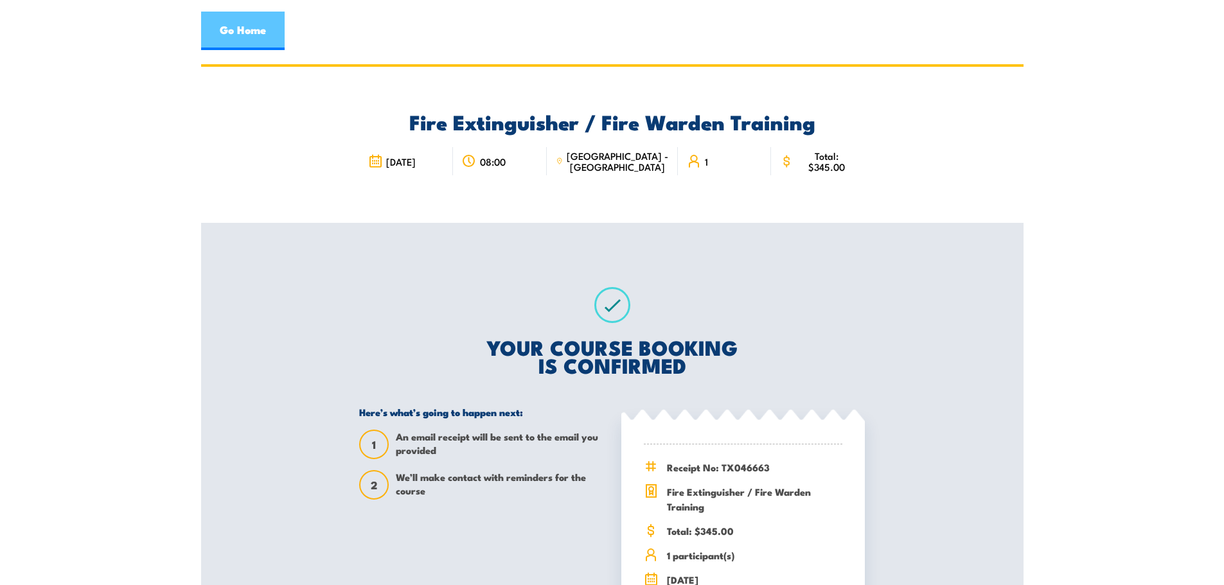
drag, startPoint x: 279, startPoint y: 28, endPoint x: 281, endPoint y: 16, distance: 12.4
click at [279, 28] on link "Go Home" at bounding box center [243, 31] width 84 height 39
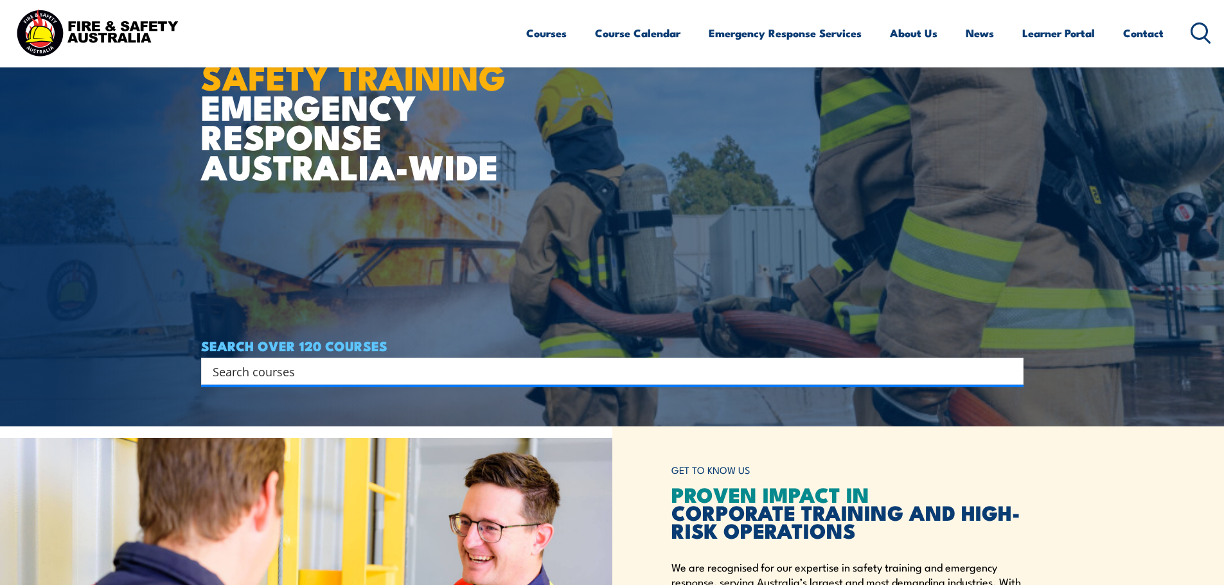
scroll to position [429, 0]
